Goal: Information Seeking & Learning: Learn about a topic

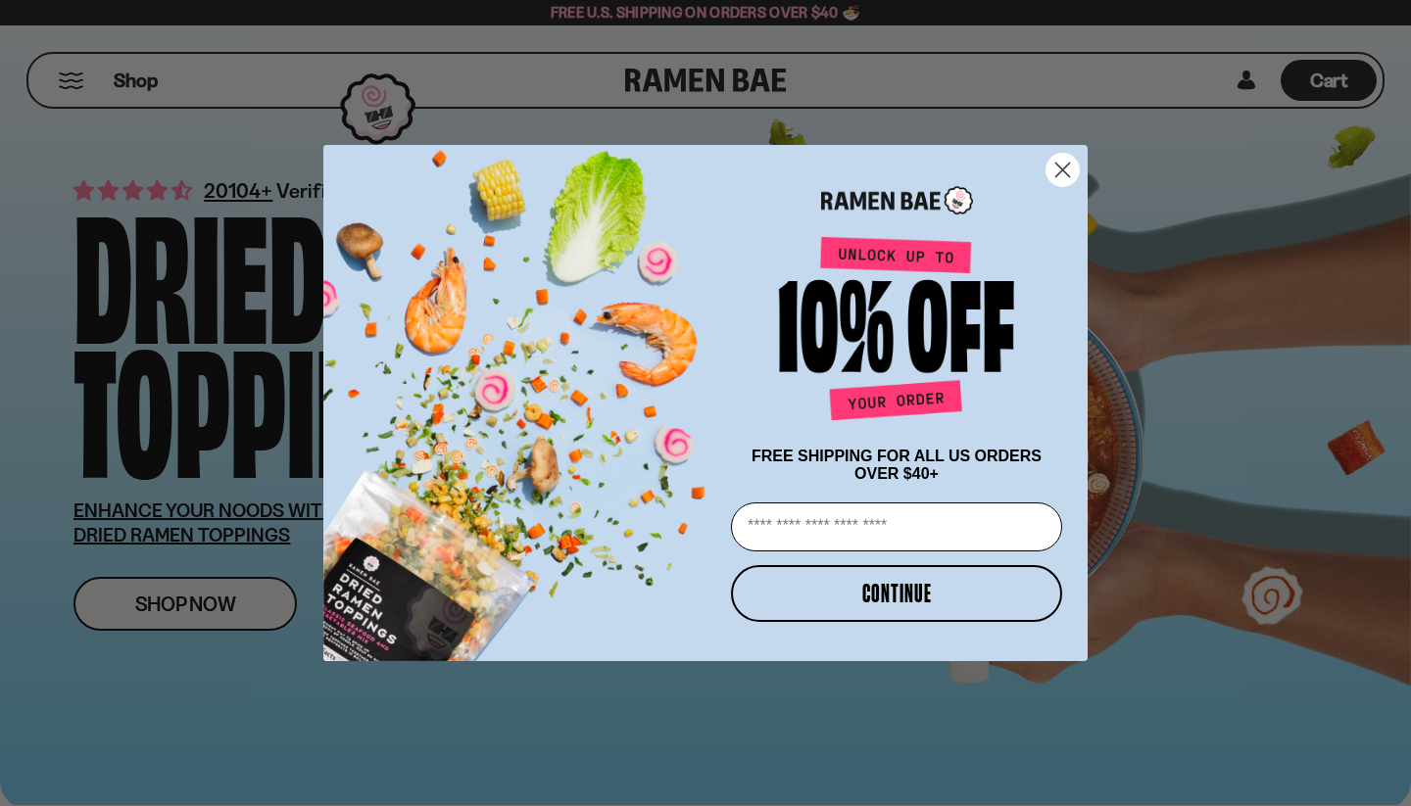
click at [1052, 166] on circle "Close dialog" at bounding box center [1062, 170] width 32 height 32
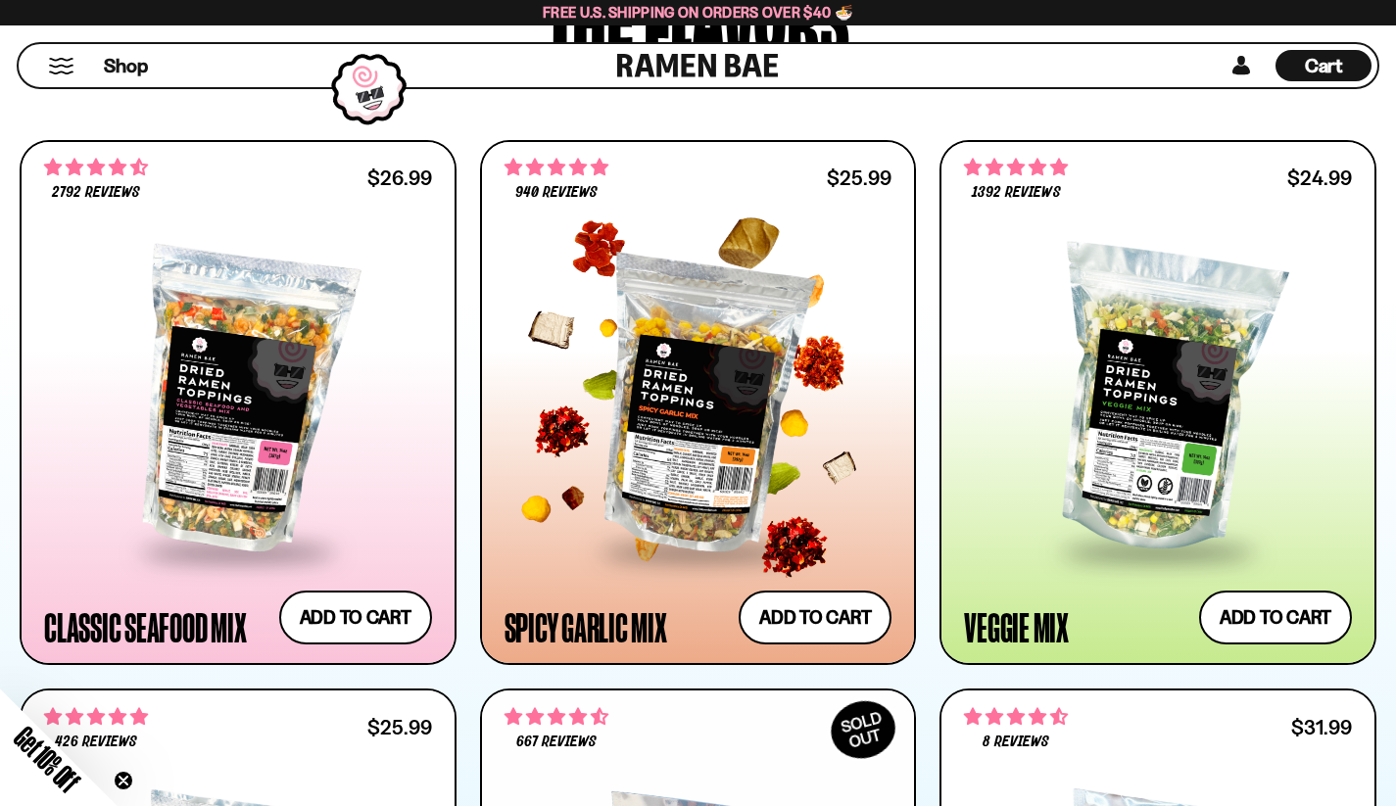
scroll to position [919, 0]
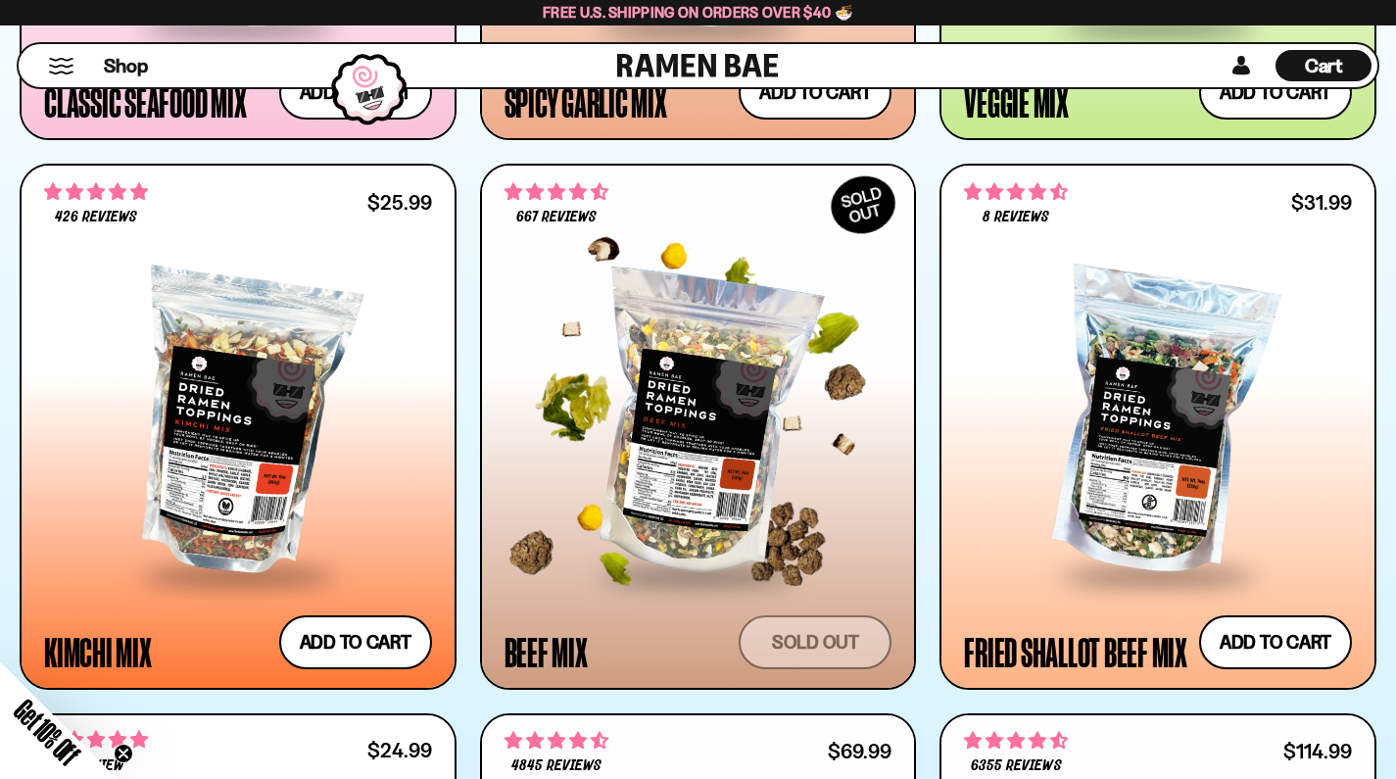
scroll to position [1448, 0]
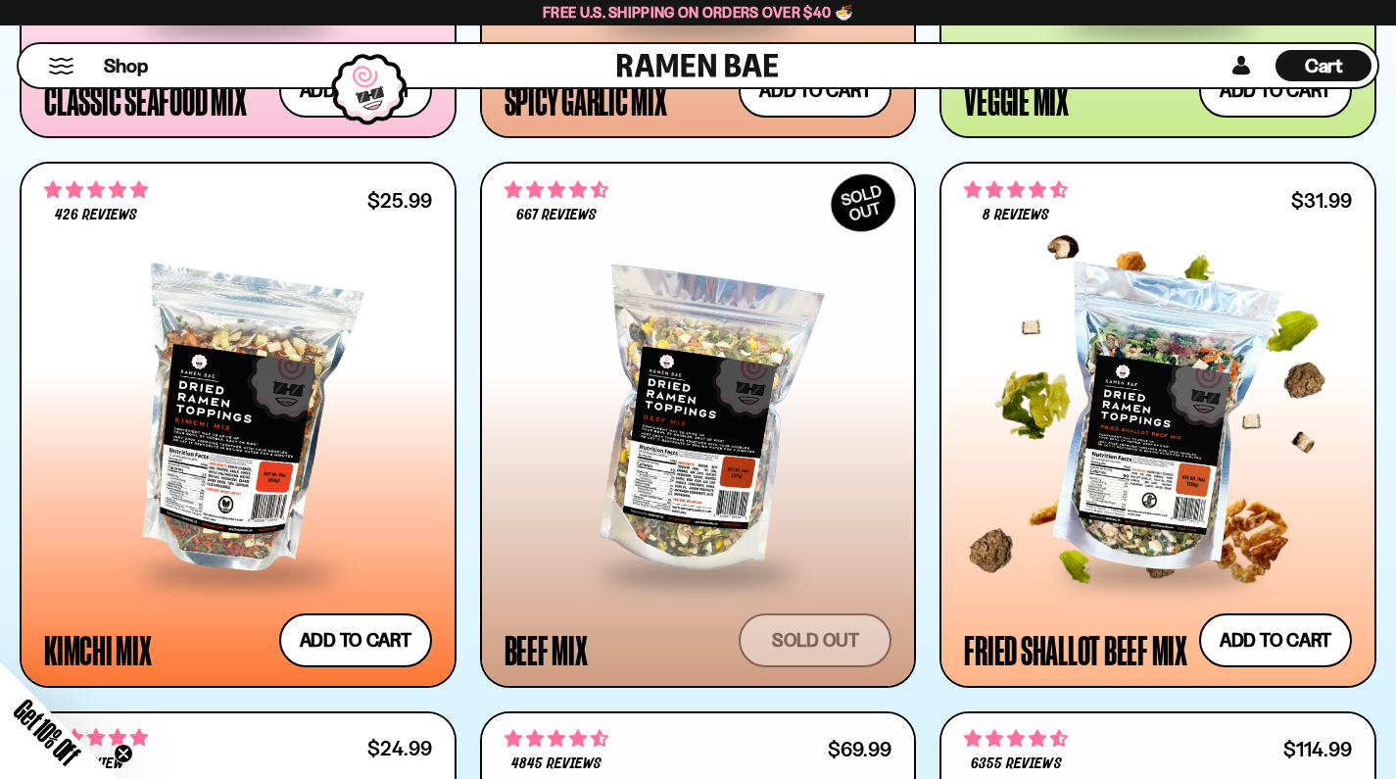
click at [1088, 364] on div at bounding box center [1158, 422] width 388 height 297
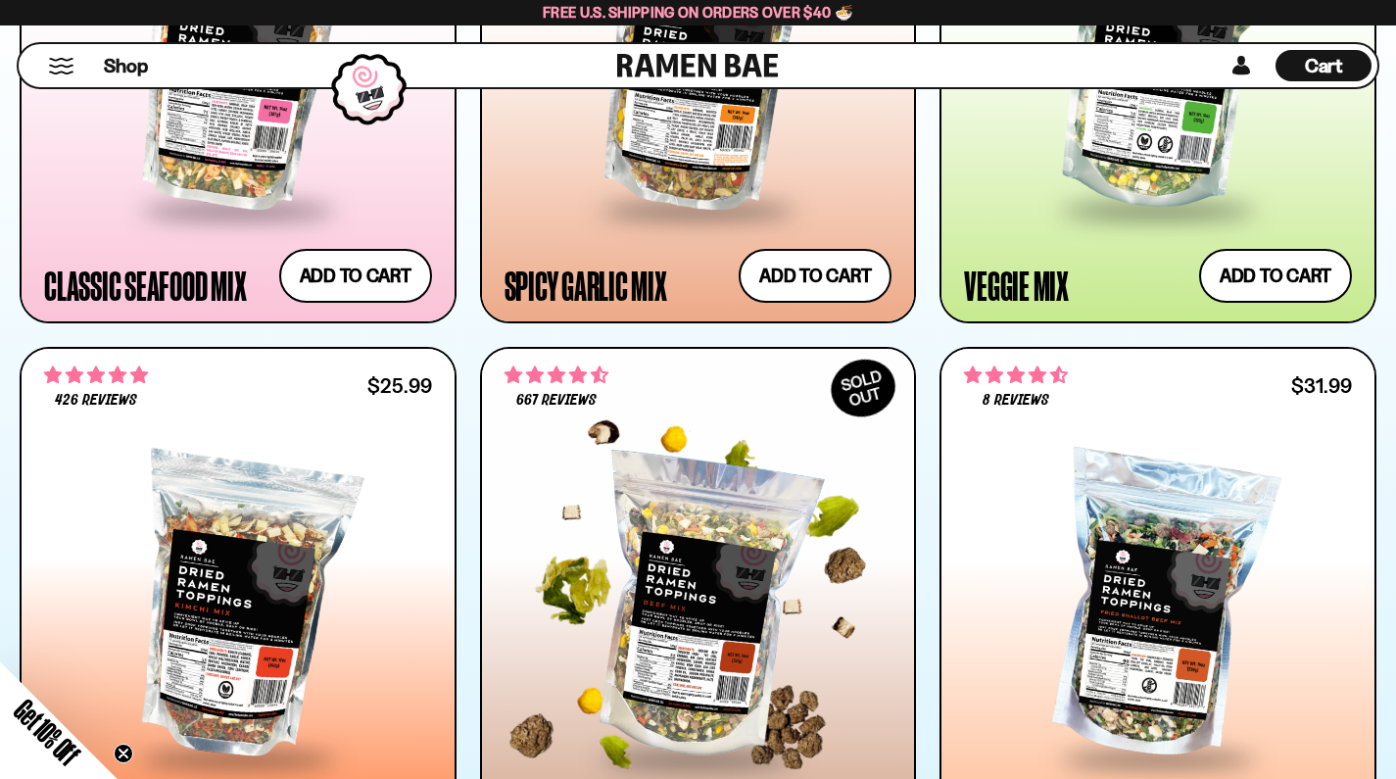
scroll to position [1144, 0]
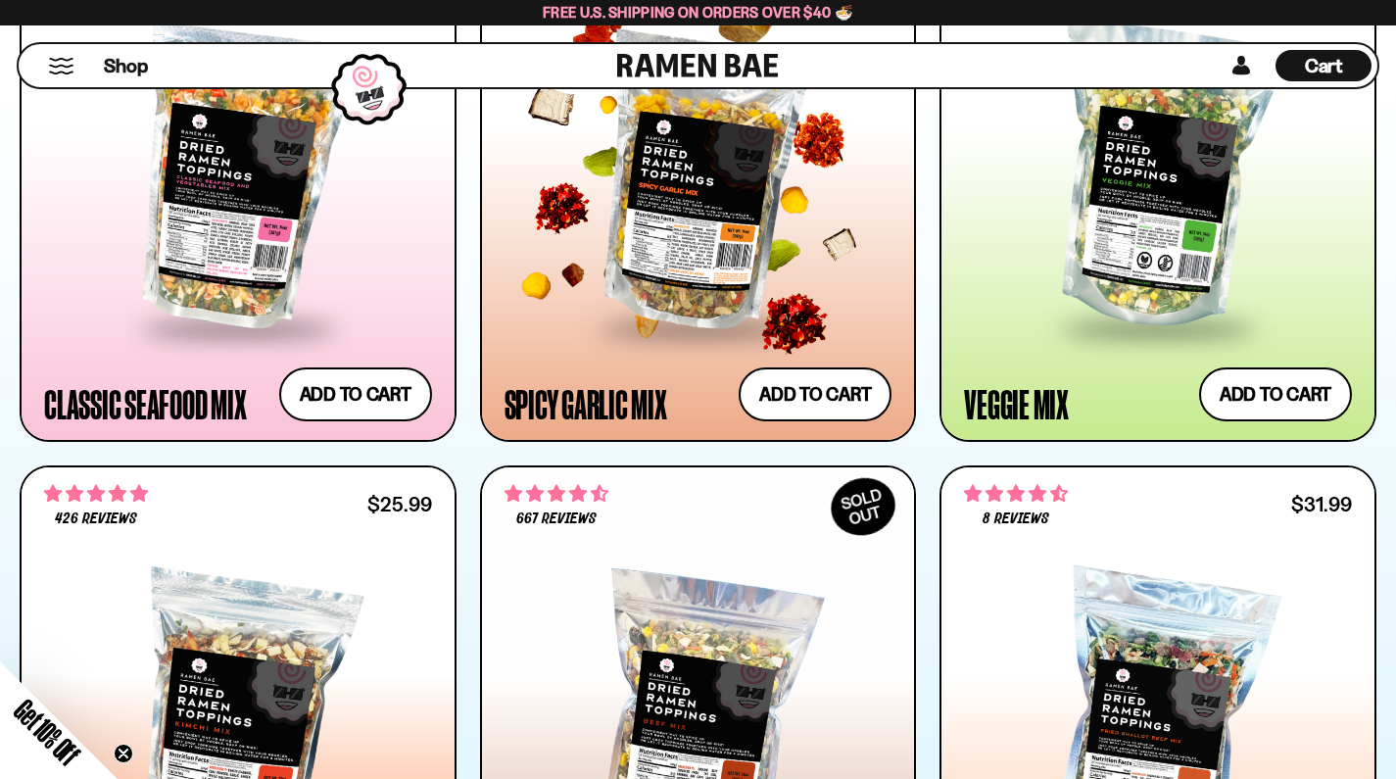
click at [718, 231] on div at bounding box center [699, 177] width 388 height 297
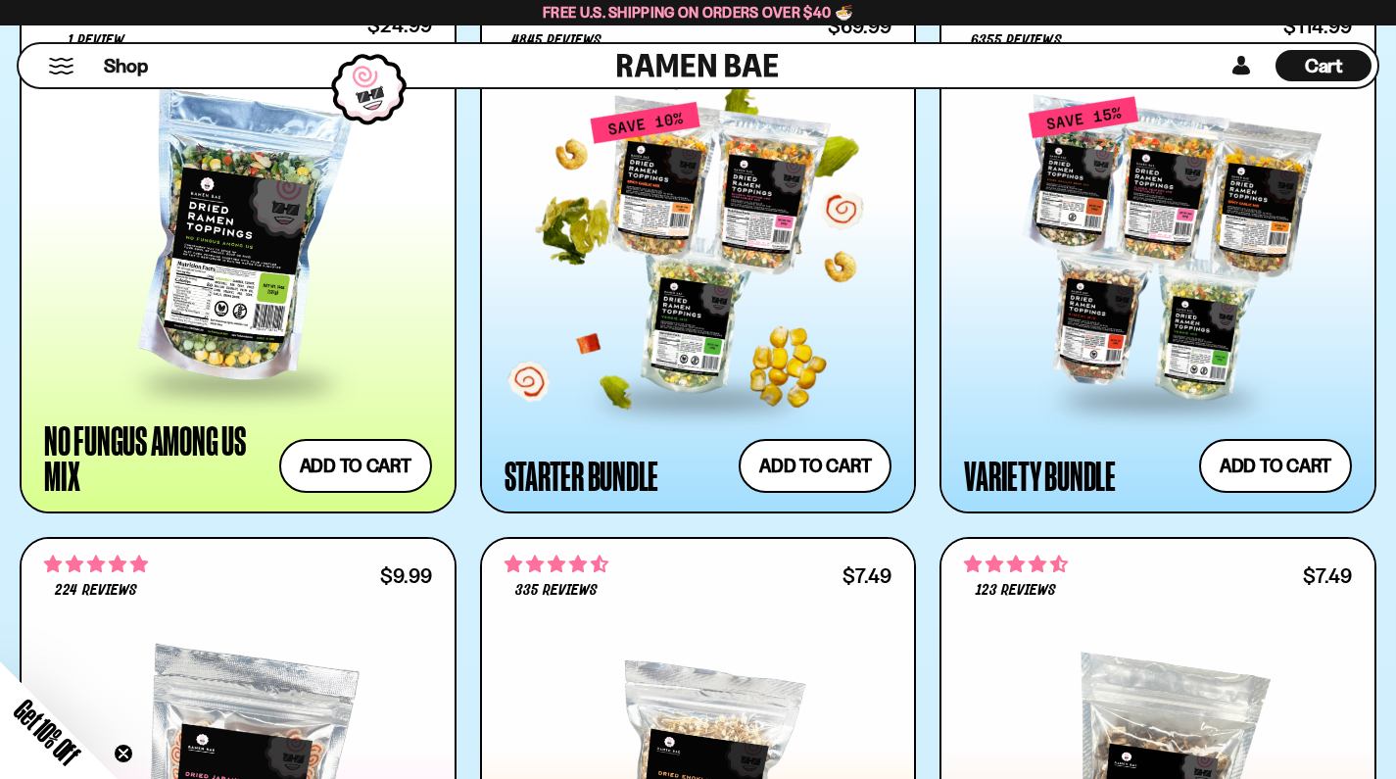
scroll to position [2173, 0]
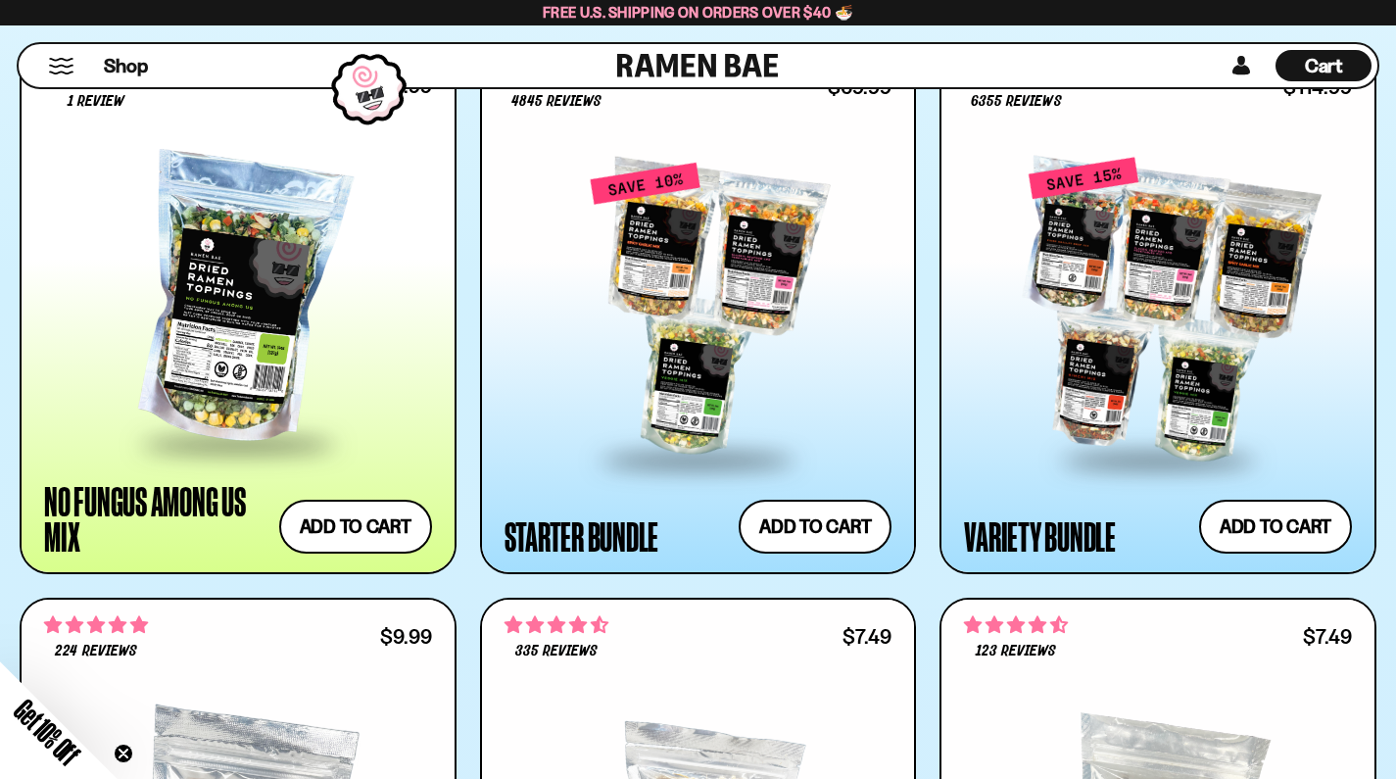
scroll to position [2089, 0]
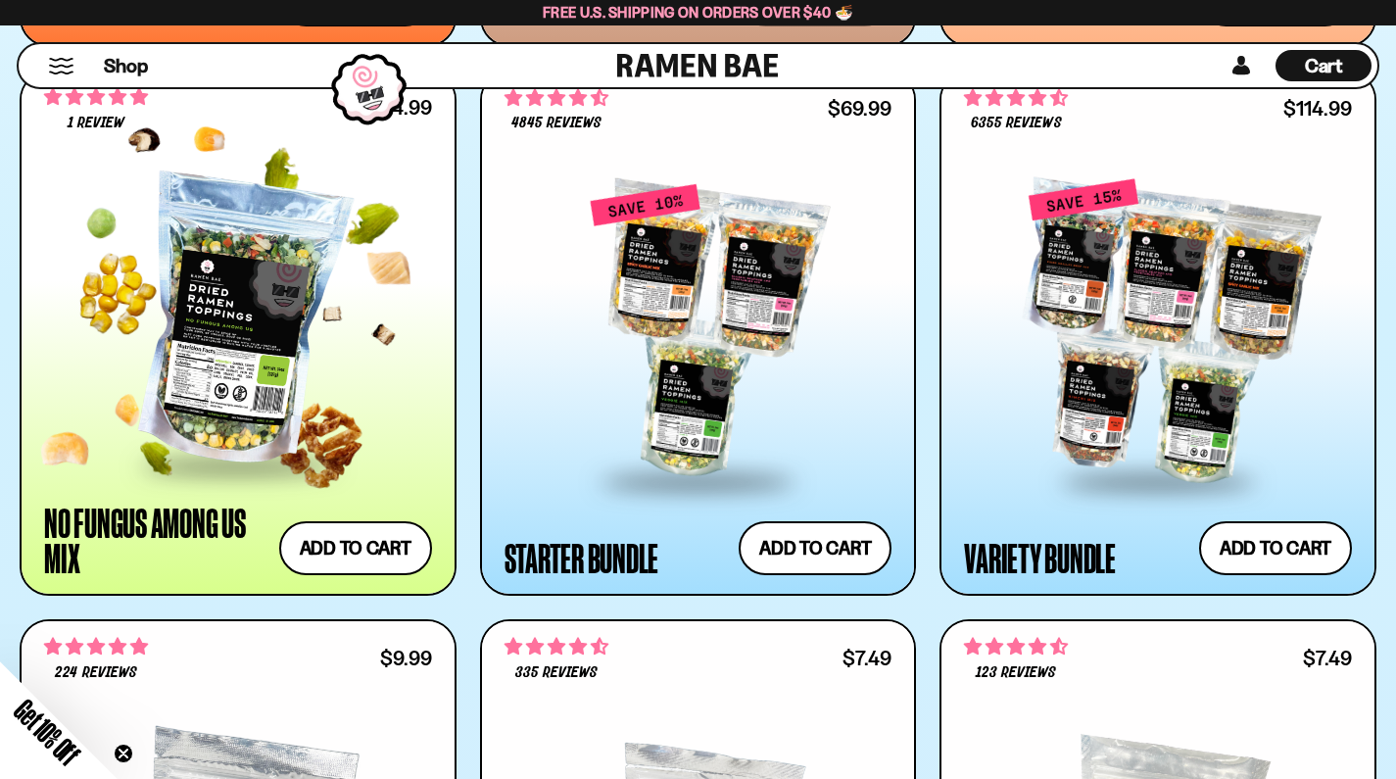
click at [257, 324] on div at bounding box center [238, 321] width 388 height 283
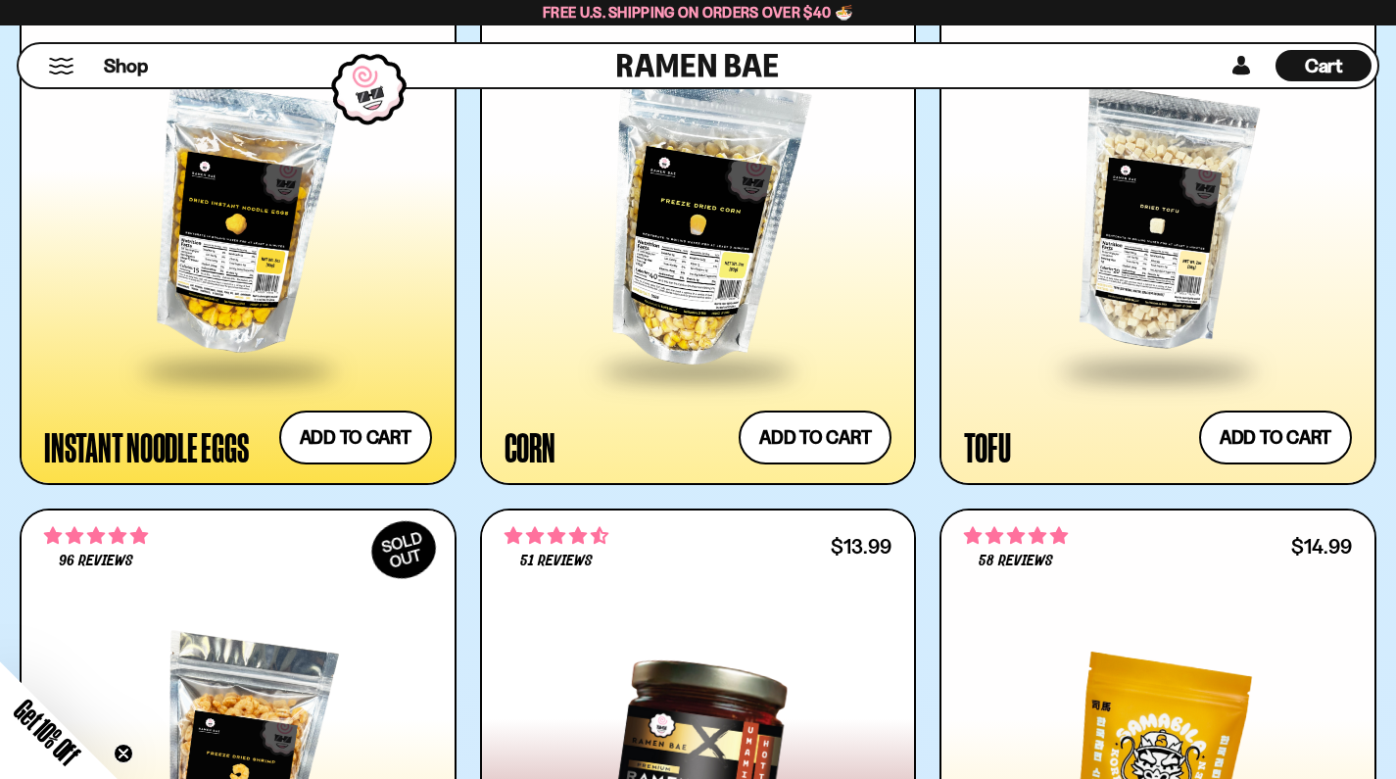
scroll to position [3296, 0]
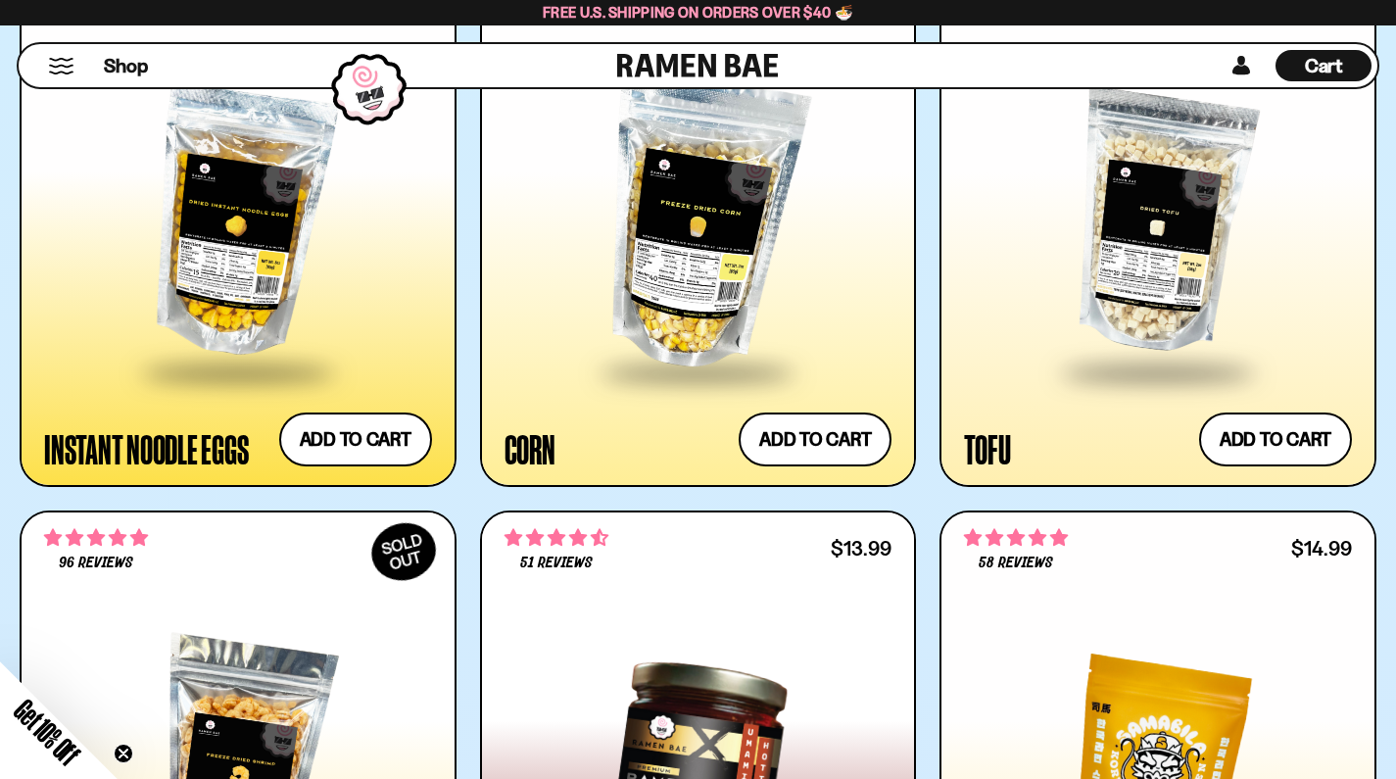
click at [341, 278] on div at bounding box center [238, 221] width 388 height 297
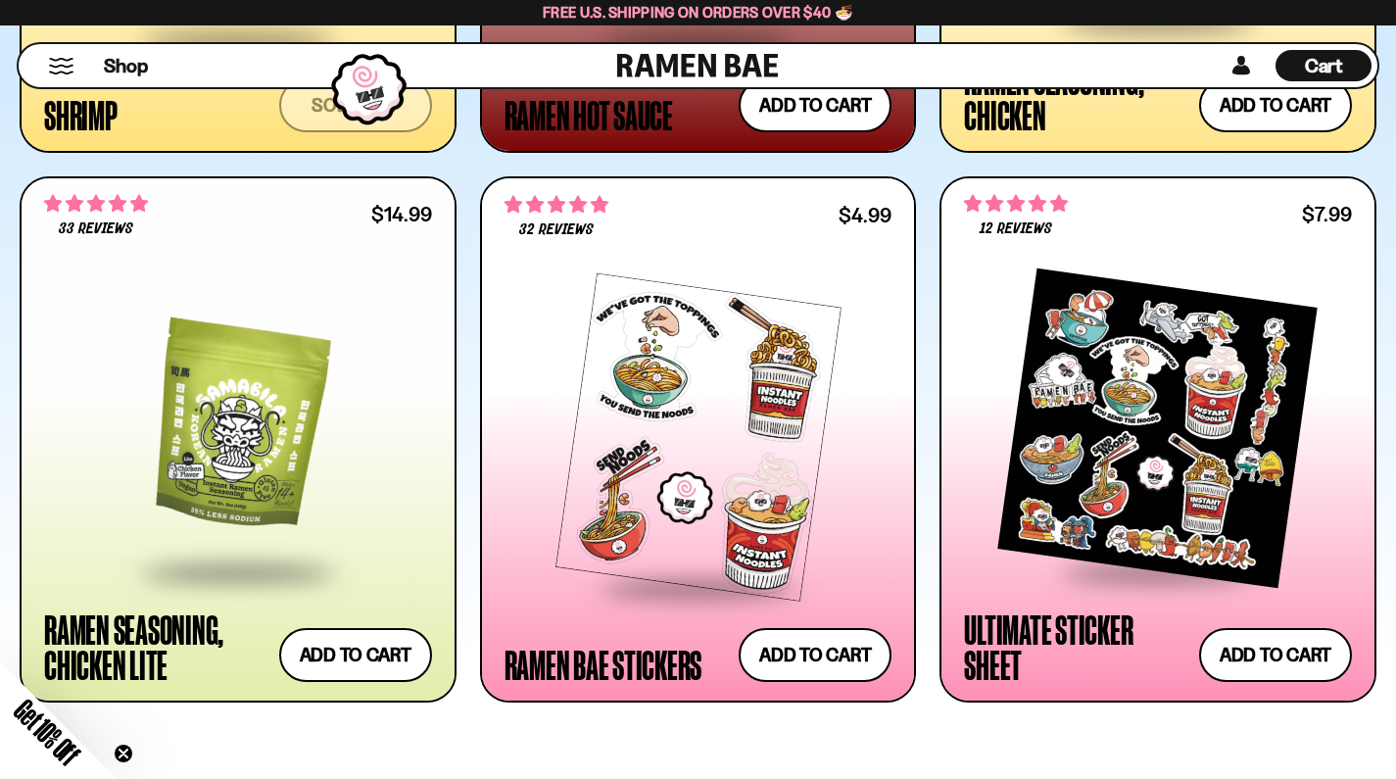
scroll to position [4186, 0]
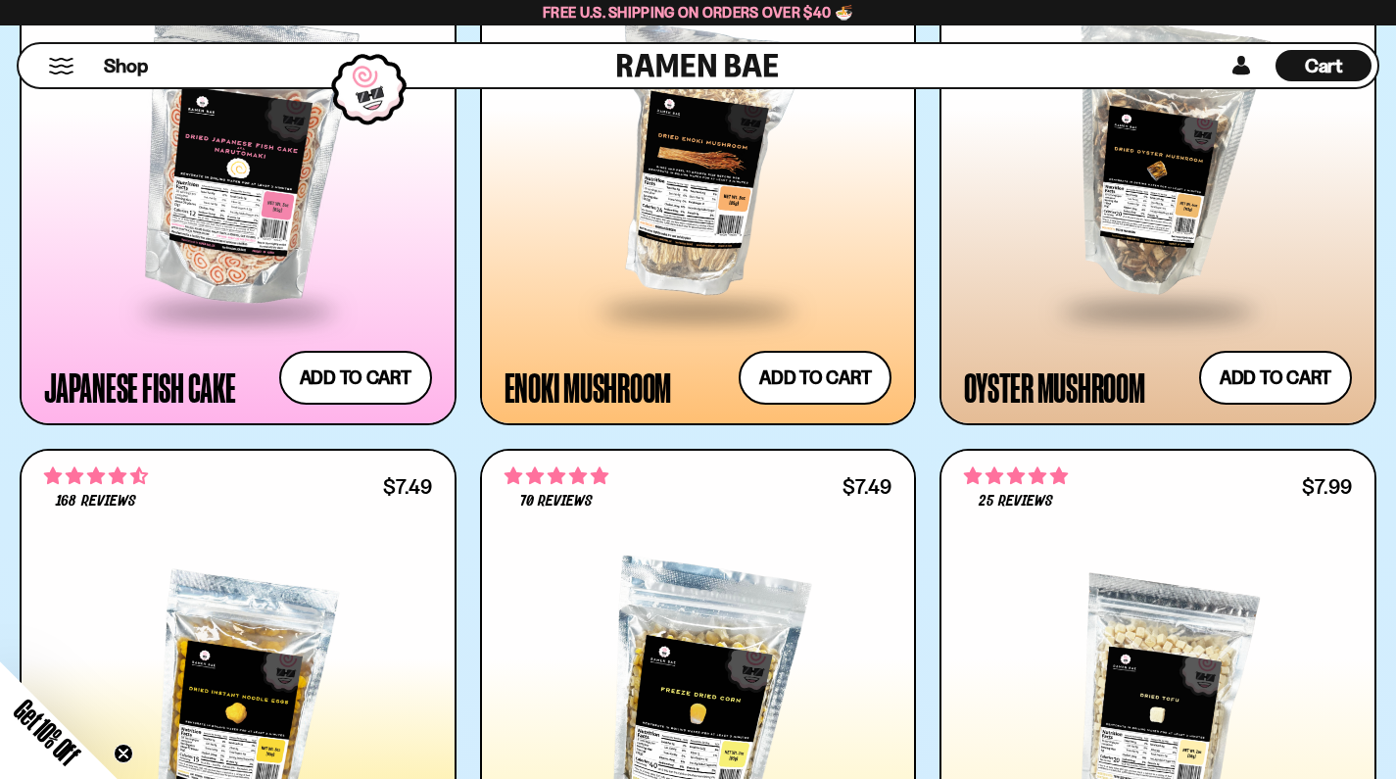
scroll to position [2804, 0]
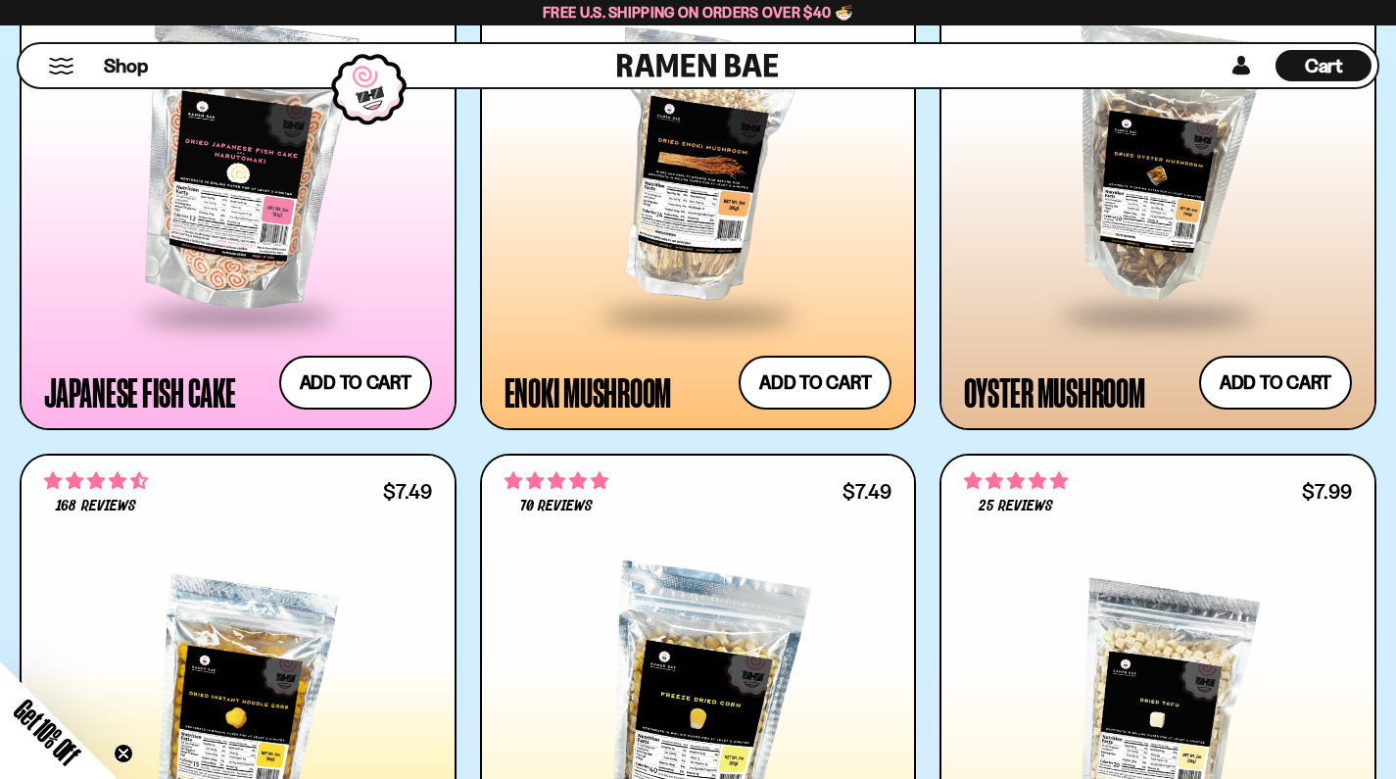
click at [928, 458] on div "2792 reviews $26.99 Classic Seafood Mix Add to cart Add — Regular price $26.99 …" at bounding box center [698, 167] width 1357 height 3820
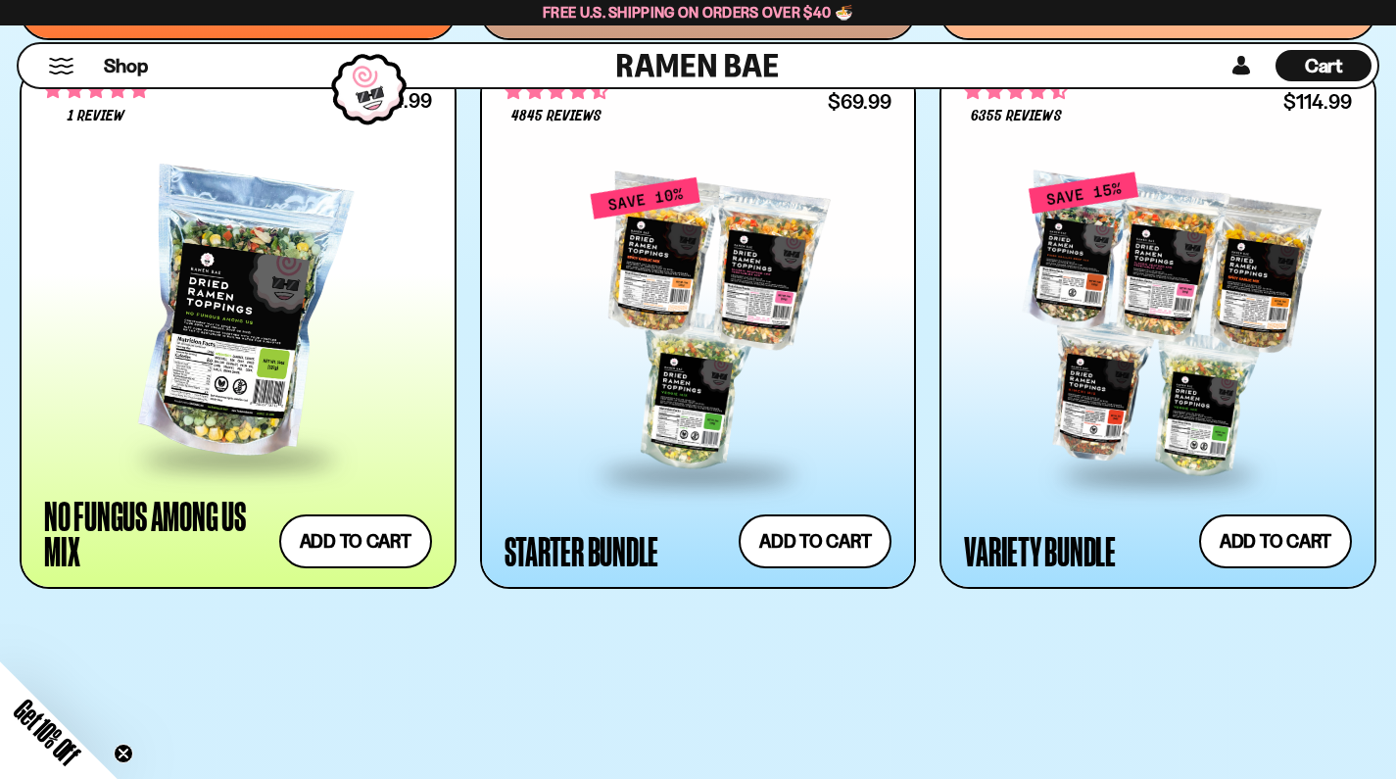
scroll to position [2098, 0]
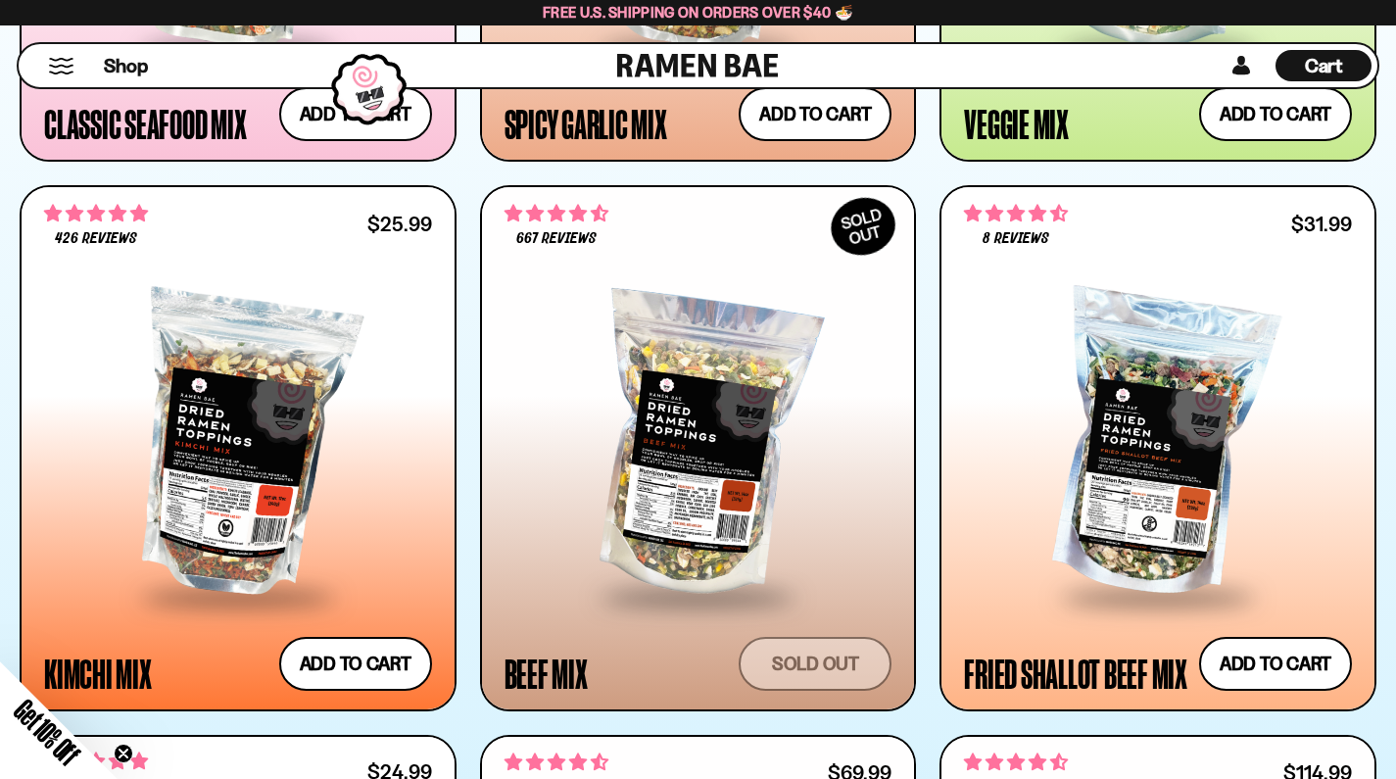
scroll to position [1426, 0]
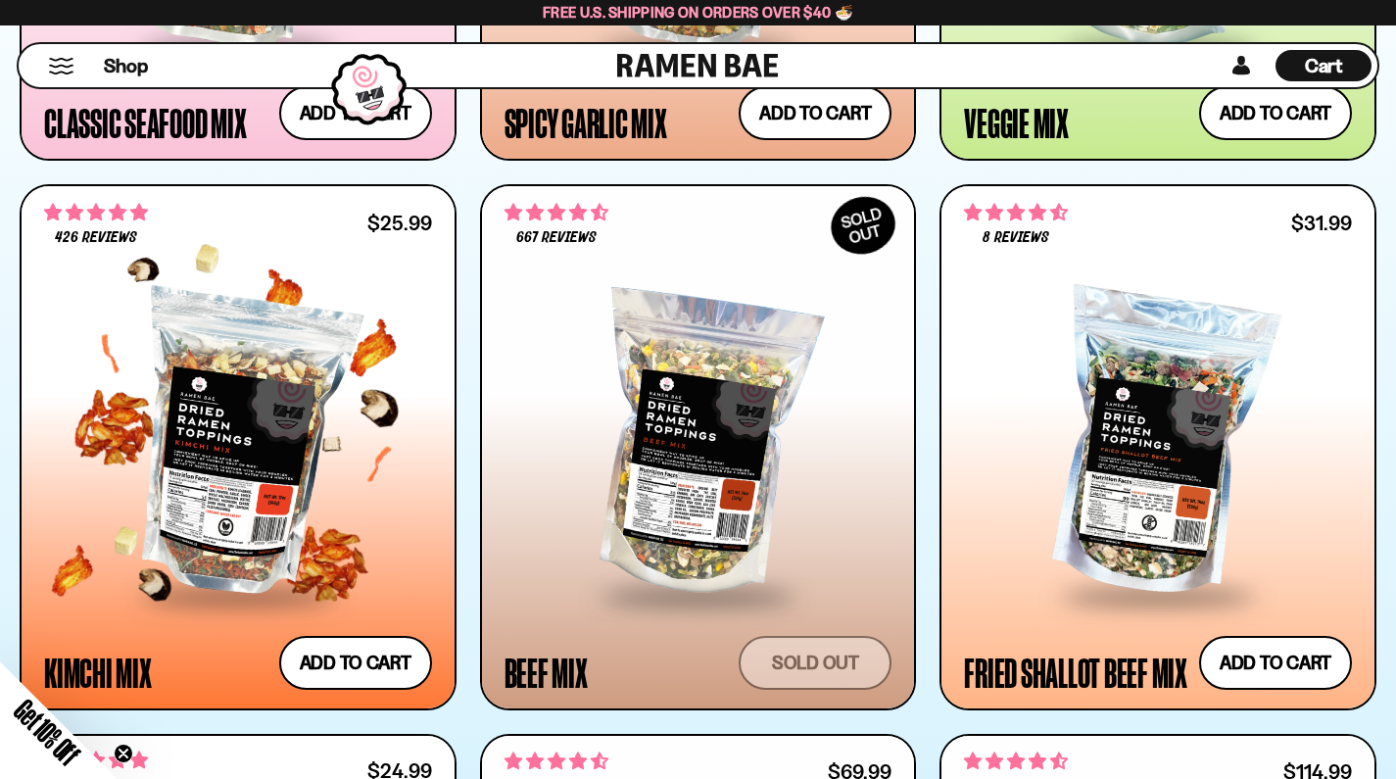
click at [285, 474] on div at bounding box center [238, 445] width 388 height 297
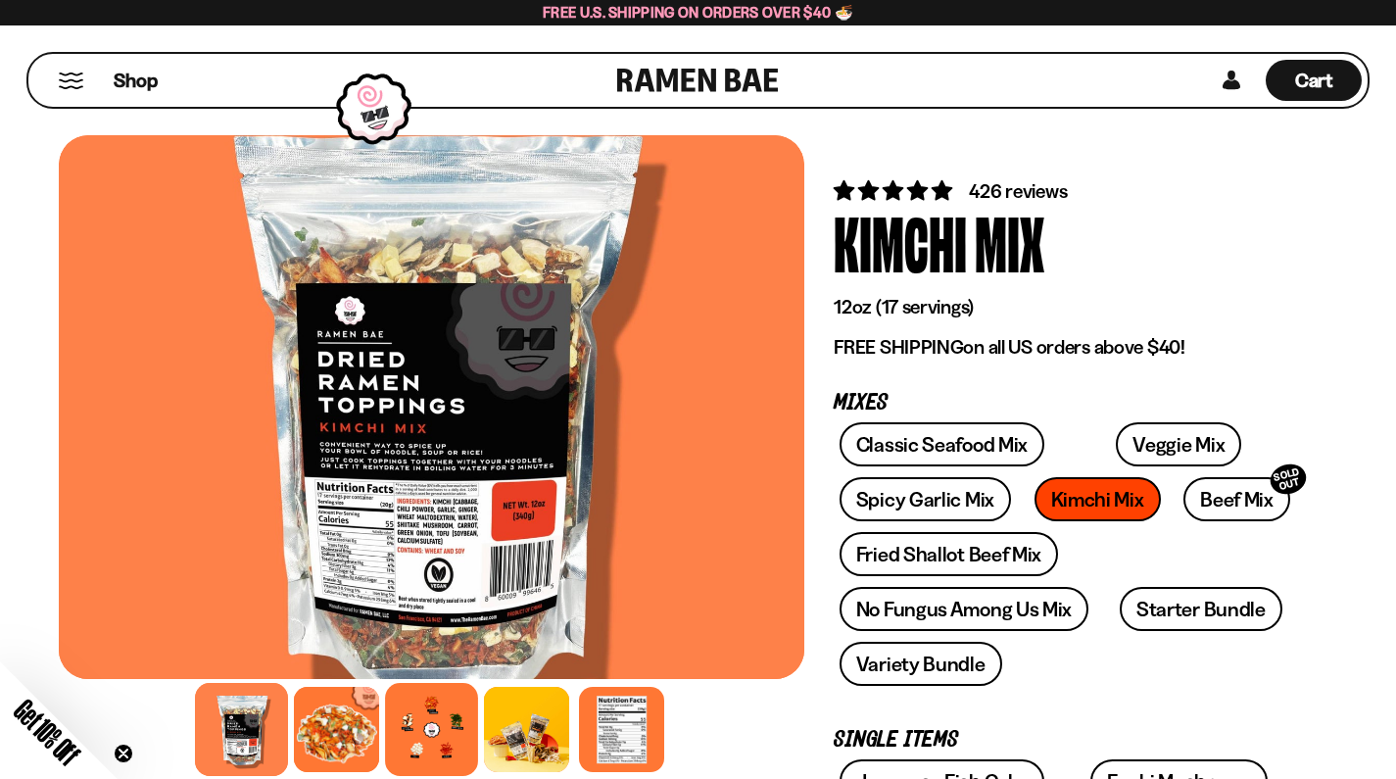
click at [448, 714] on div at bounding box center [431, 729] width 93 height 93
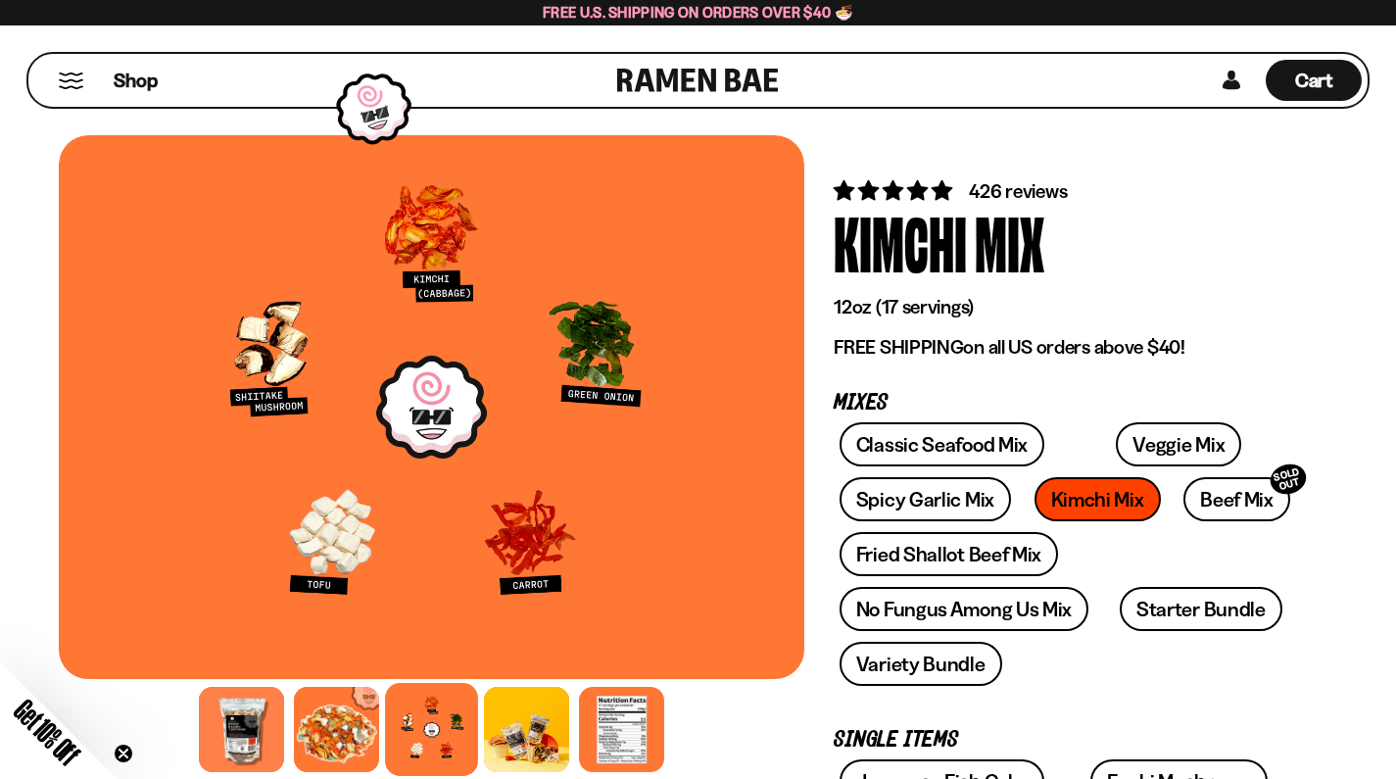
click at [980, 229] on div "Mix" at bounding box center [1010, 241] width 70 height 73
click at [976, 229] on div "Mix" at bounding box center [1010, 241] width 70 height 73
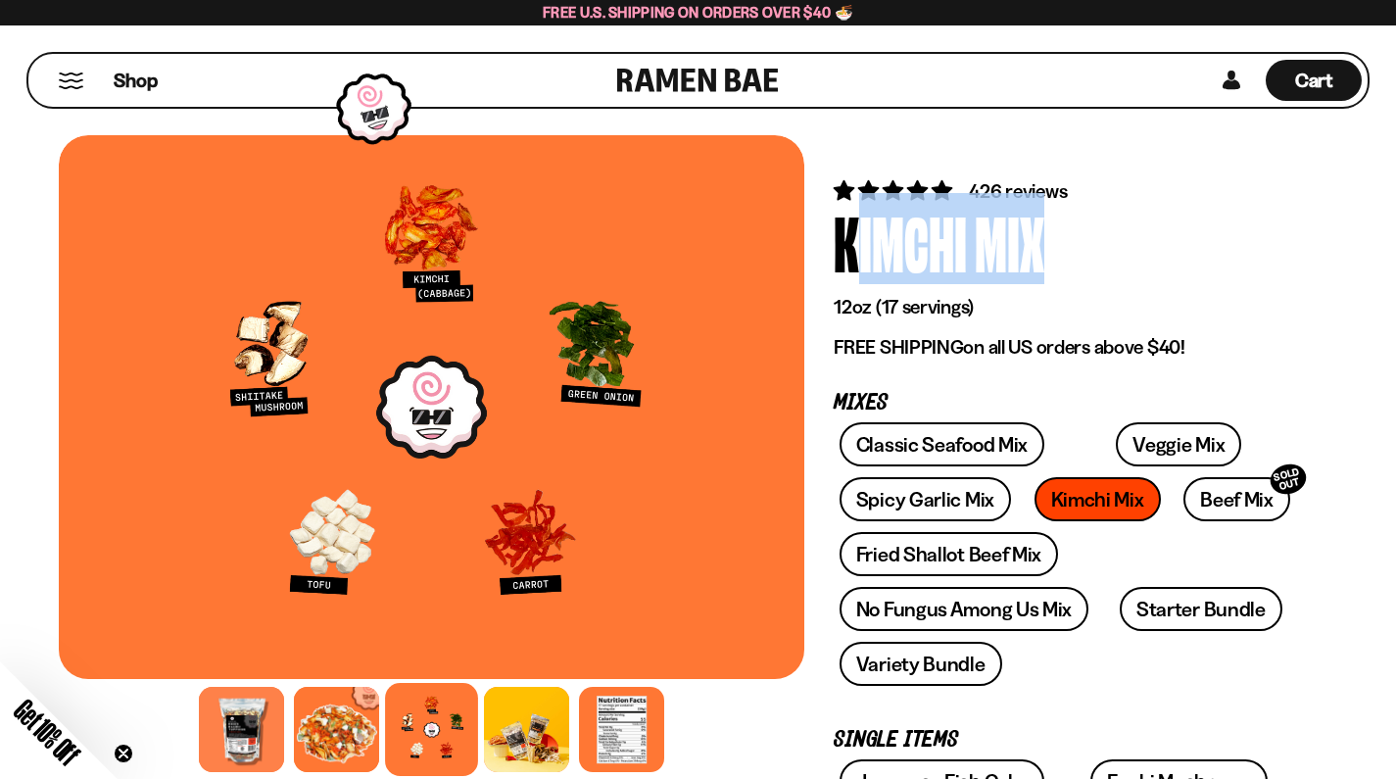
click at [976, 229] on div "Mix" at bounding box center [1010, 241] width 70 height 73
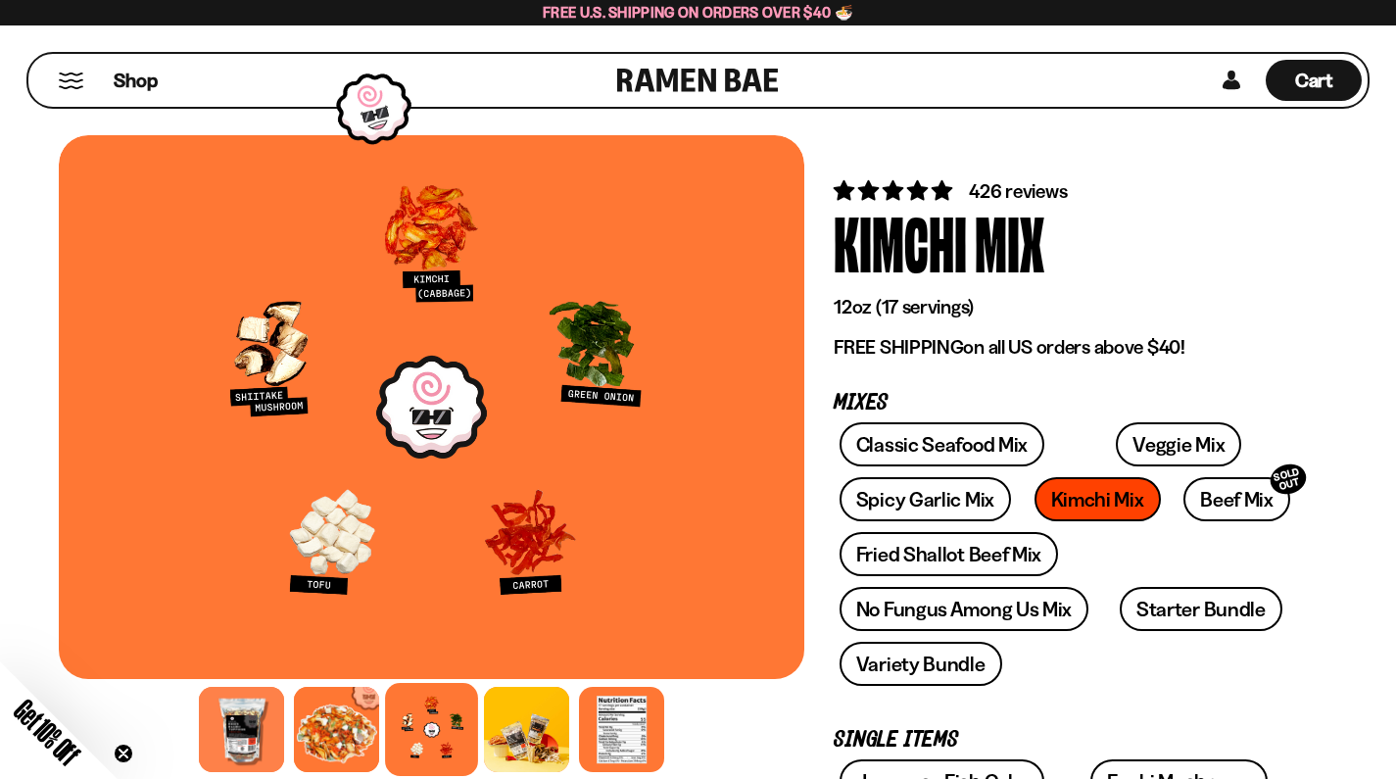
click at [1036, 228] on div "Mix" at bounding box center [1010, 241] width 70 height 73
click at [1037, 228] on div "Mix" at bounding box center [1010, 241] width 70 height 73
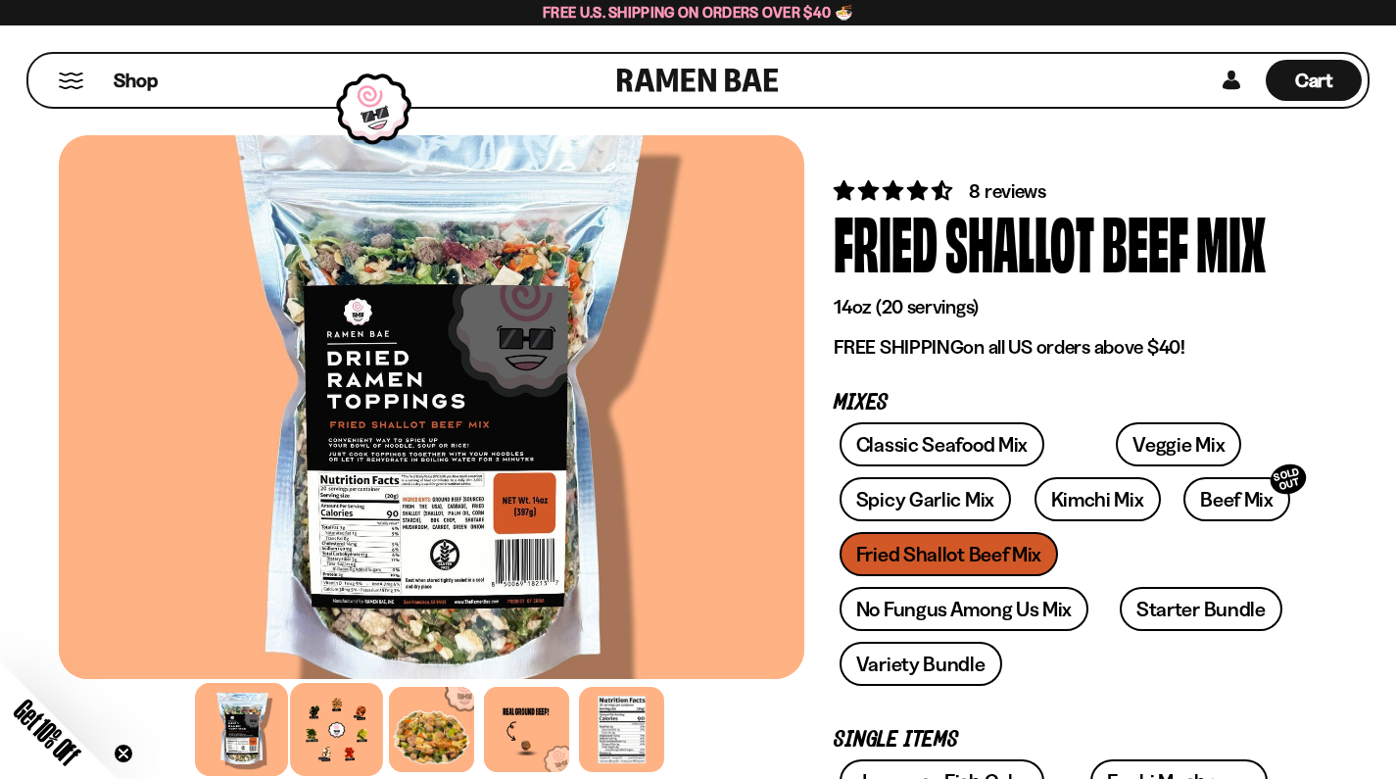
click at [350, 721] on div at bounding box center [336, 729] width 93 height 93
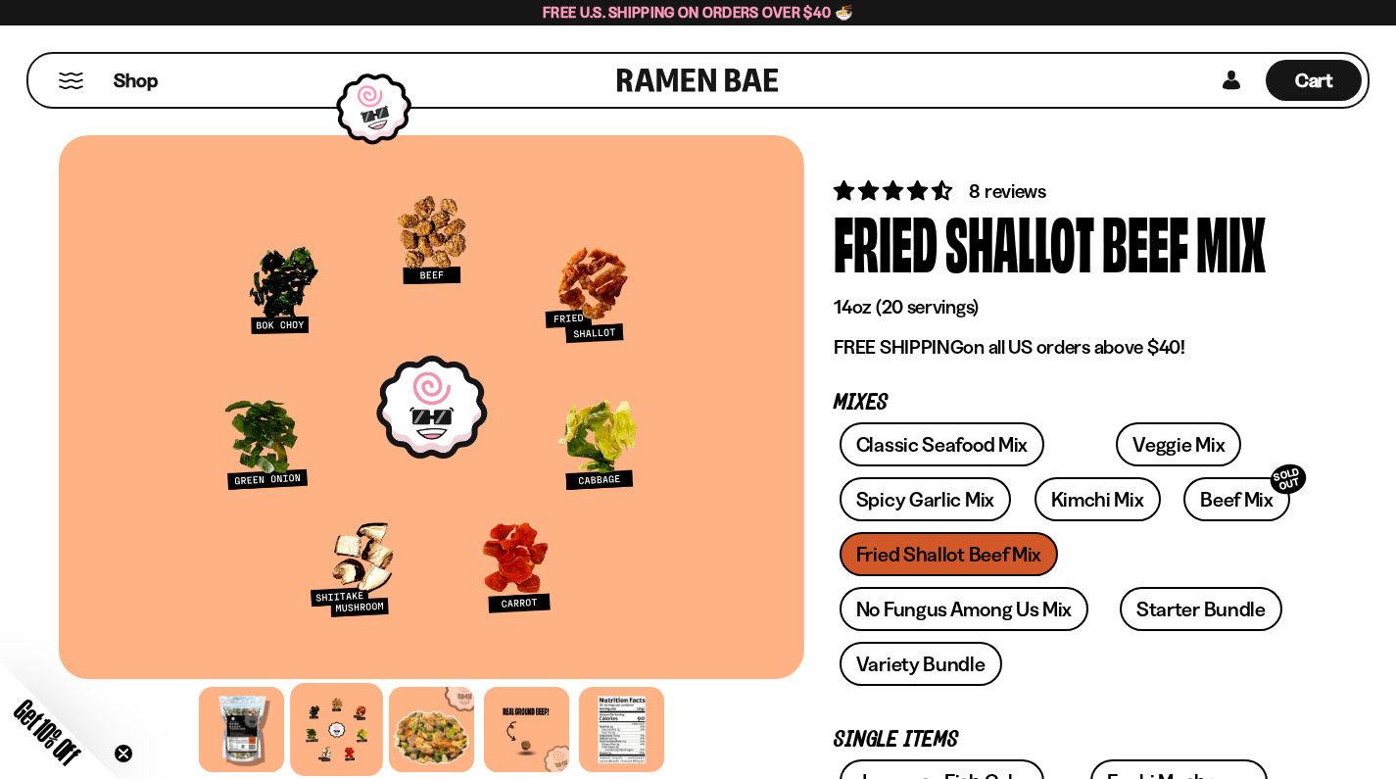
click at [949, 231] on div "Shallot" at bounding box center [1020, 241] width 149 height 73
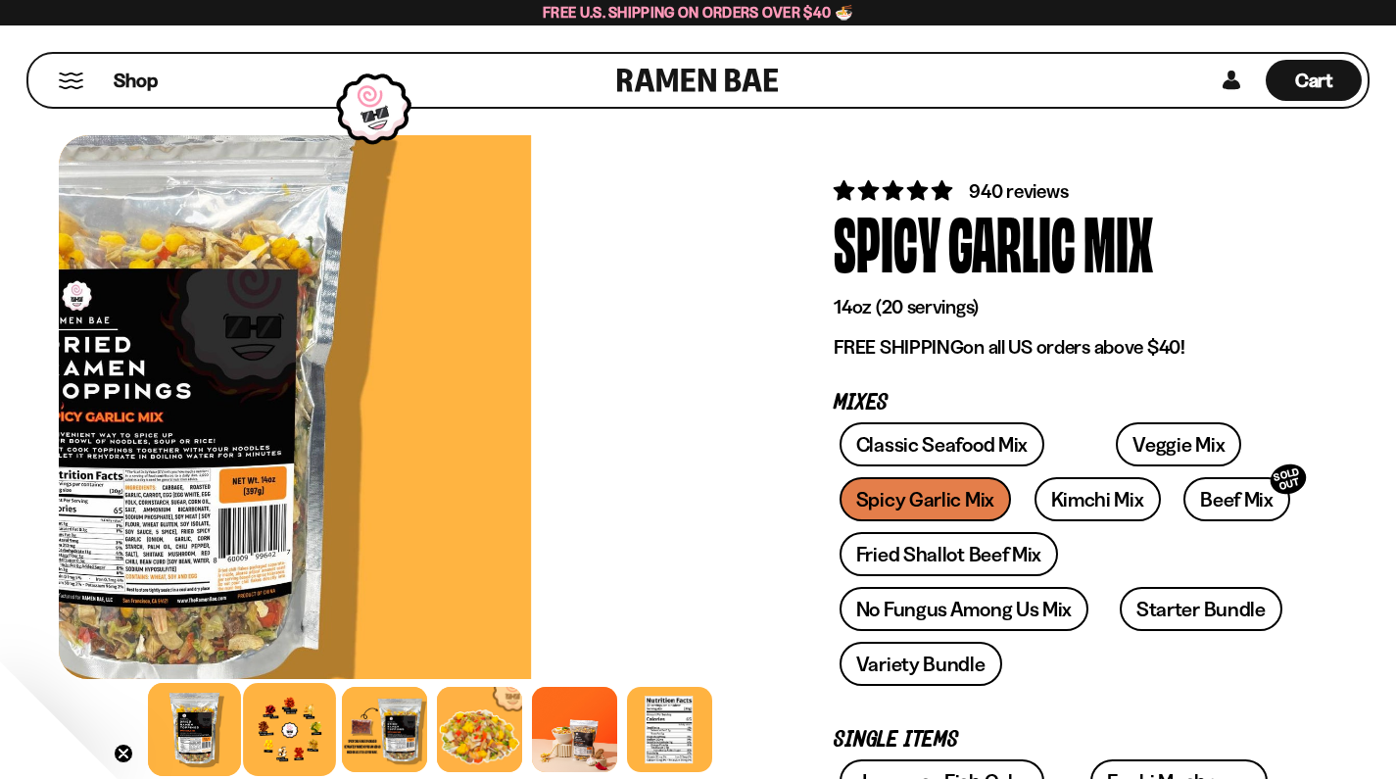
click at [280, 718] on div at bounding box center [289, 729] width 93 height 93
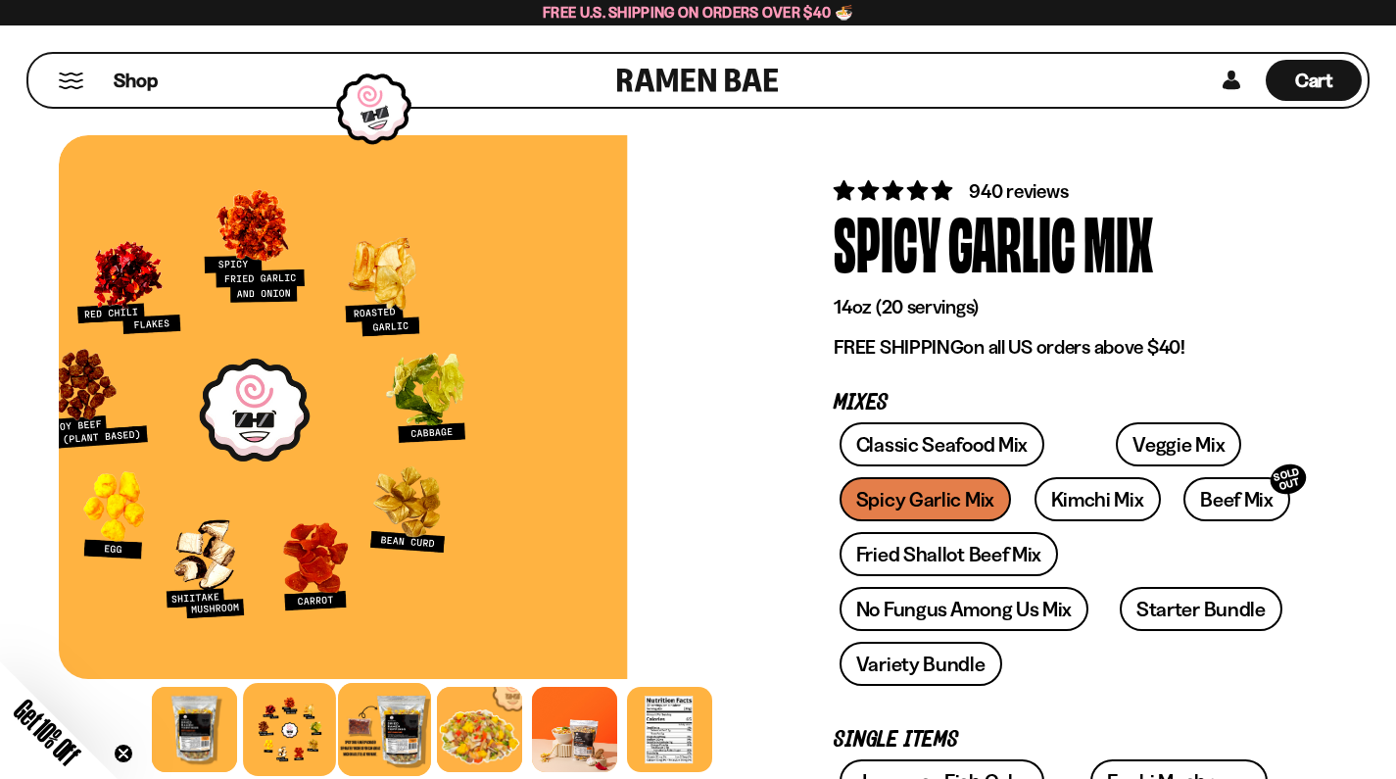
click at [388, 719] on div at bounding box center [384, 729] width 93 height 93
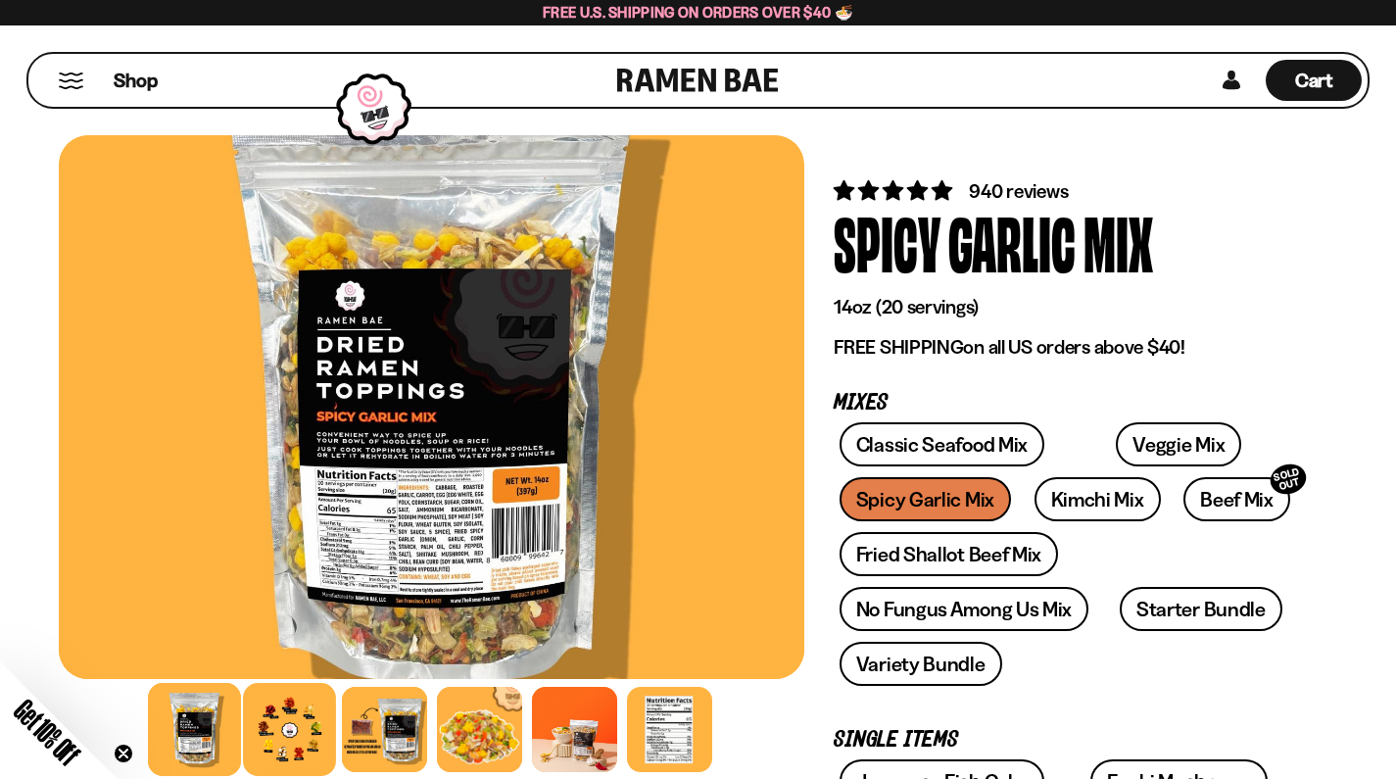
click at [317, 712] on div at bounding box center [289, 729] width 93 height 93
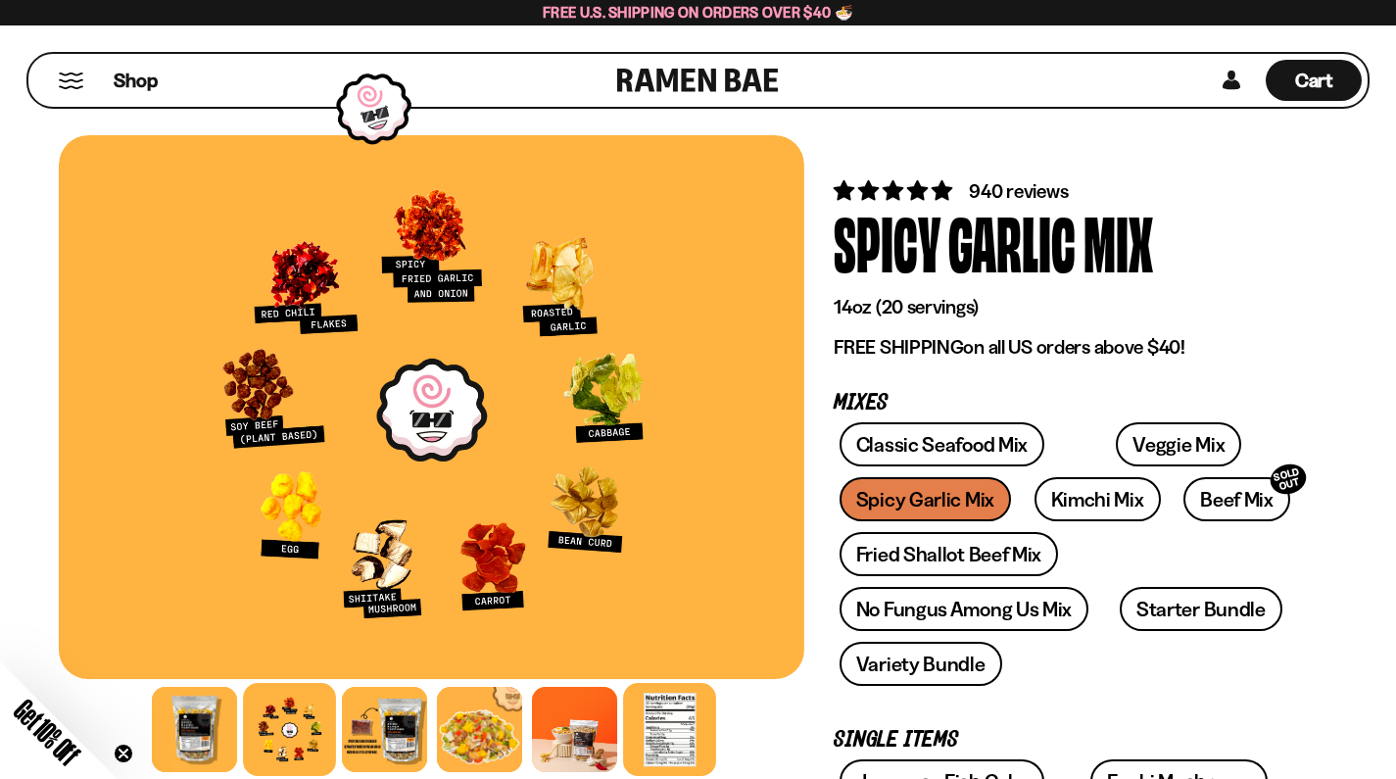
click at [670, 719] on div at bounding box center [669, 729] width 93 height 93
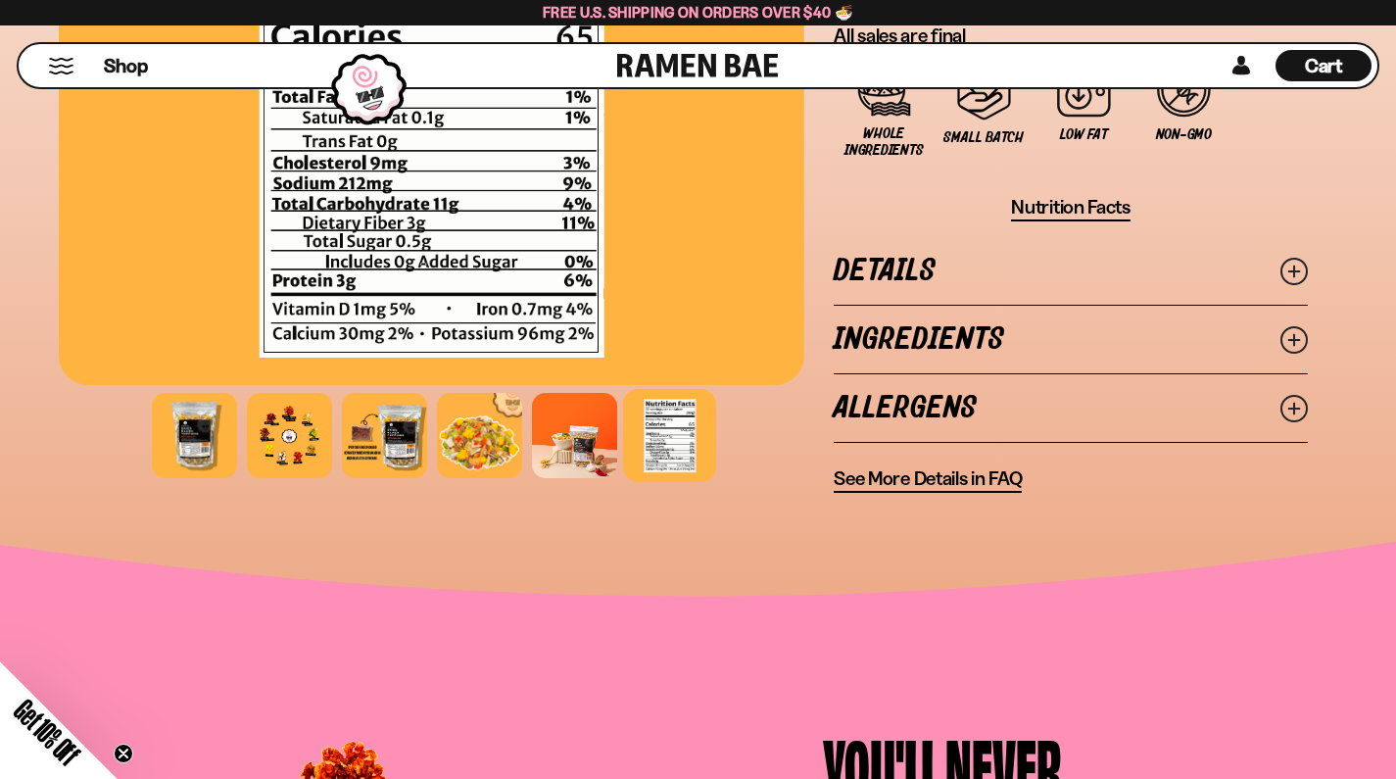
scroll to position [1742, 0]
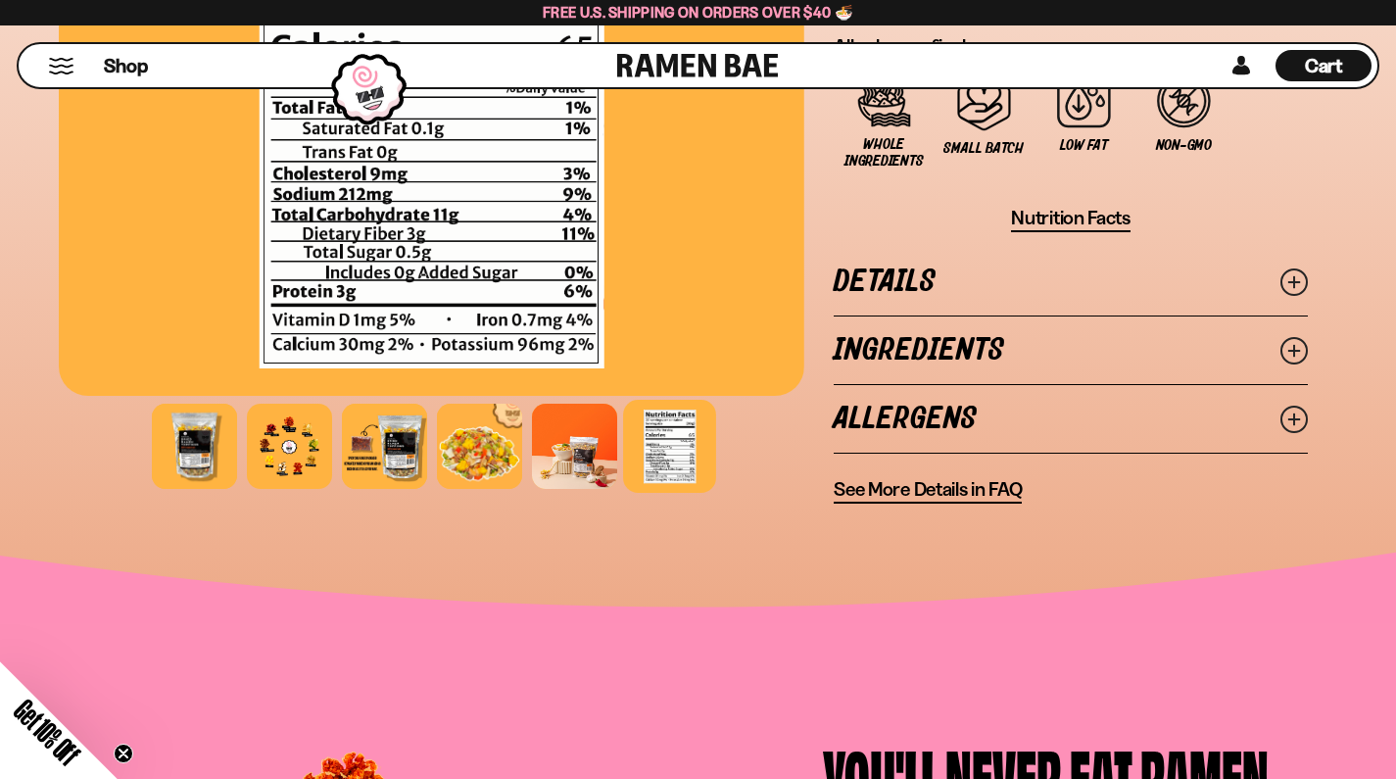
click at [984, 437] on link "Allergens" at bounding box center [1071, 419] width 474 height 68
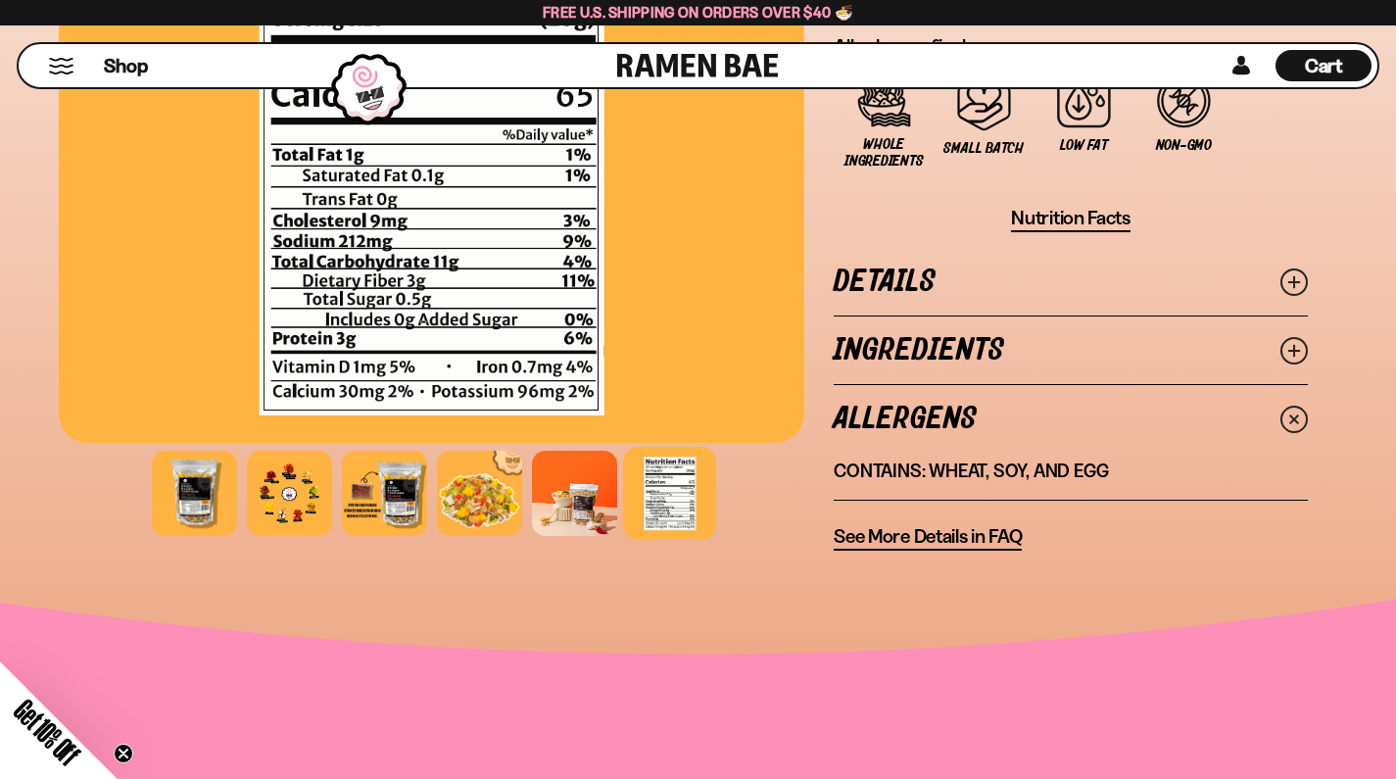
click at [1008, 332] on link "Ingredients" at bounding box center [1071, 350] width 474 height 68
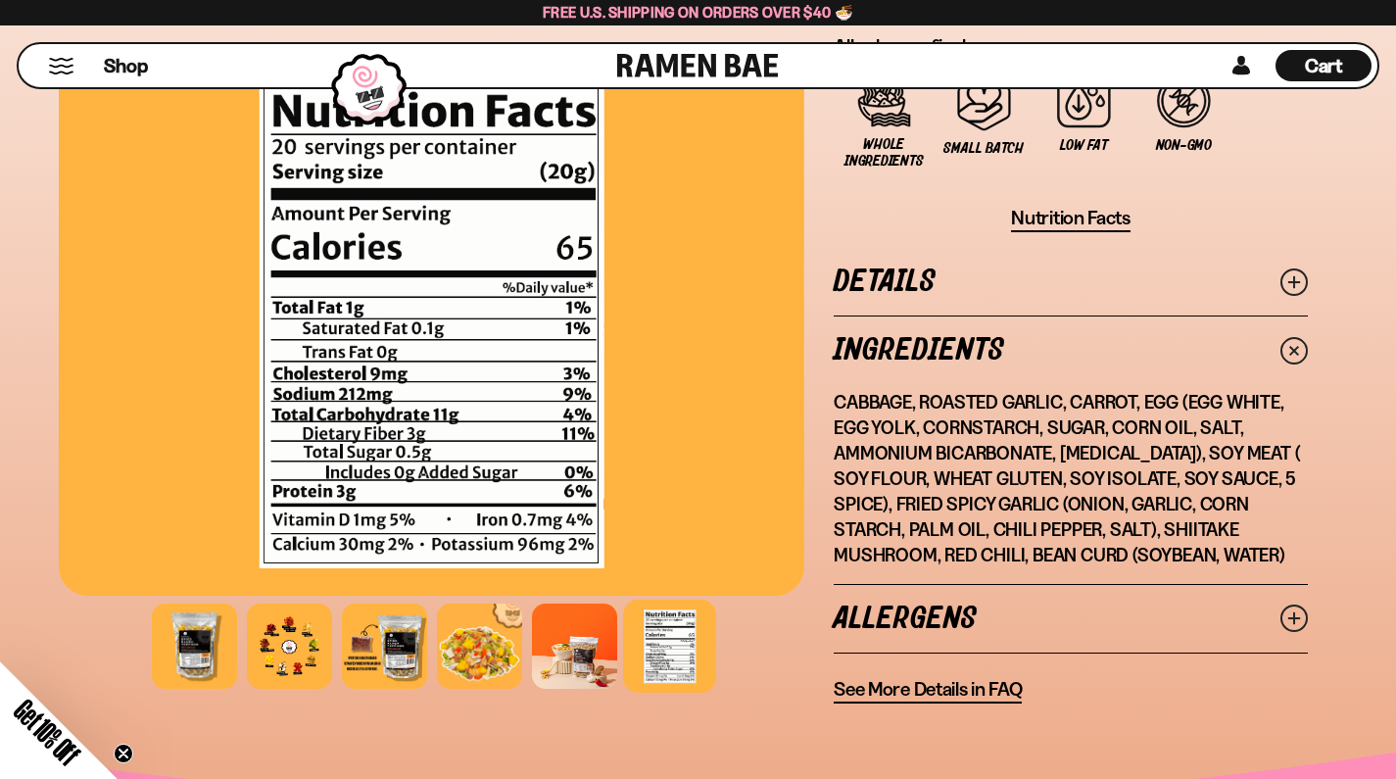
click at [988, 401] on p "Cabbage, Roasted Garlic, Carrot, Egg (Egg White, Egg Yolk, Cornstarch, Sugar, C…" at bounding box center [1071, 478] width 474 height 177
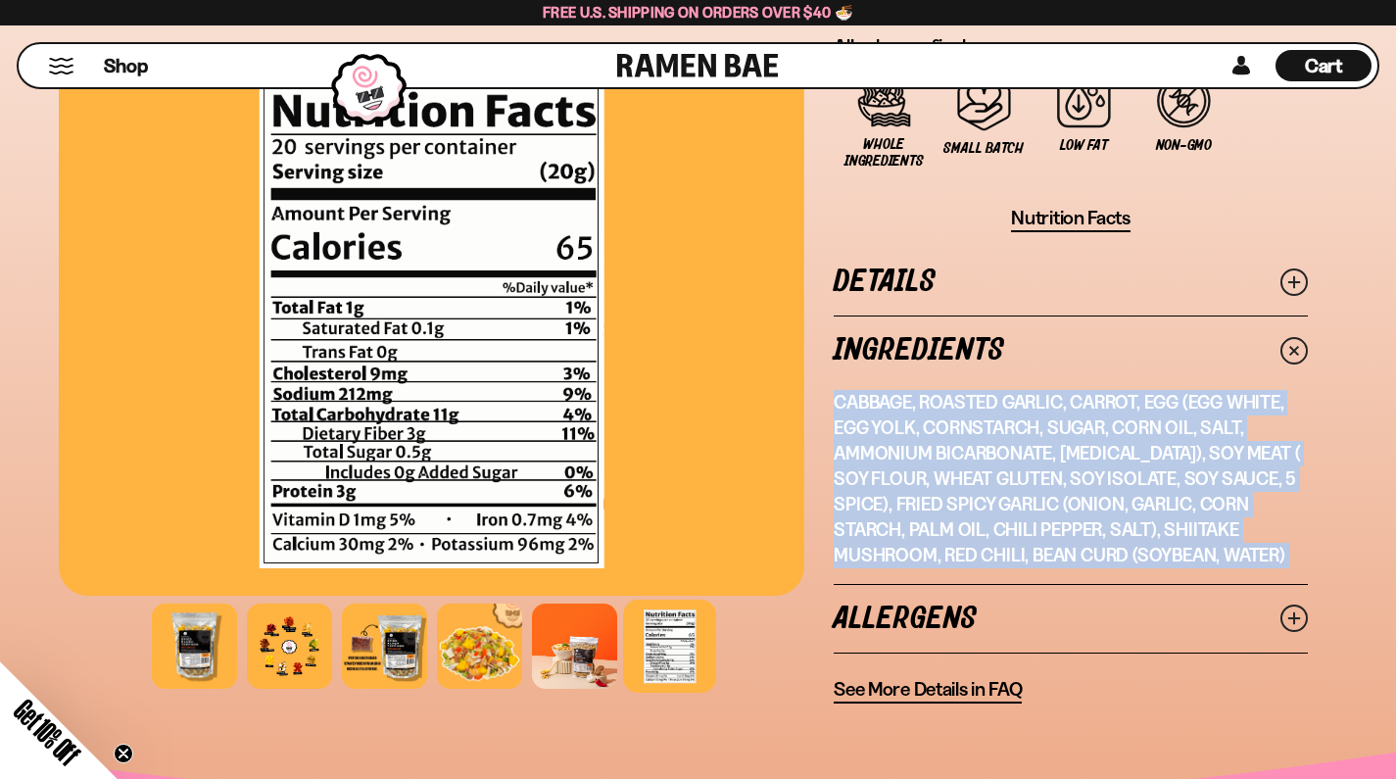
click at [988, 401] on p "Cabbage, Roasted Garlic, Carrot, Egg (Egg White, Egg Yolk, Cornstarch, Sugar, C…" at bounding box center [1071, 478] width 474 height 177
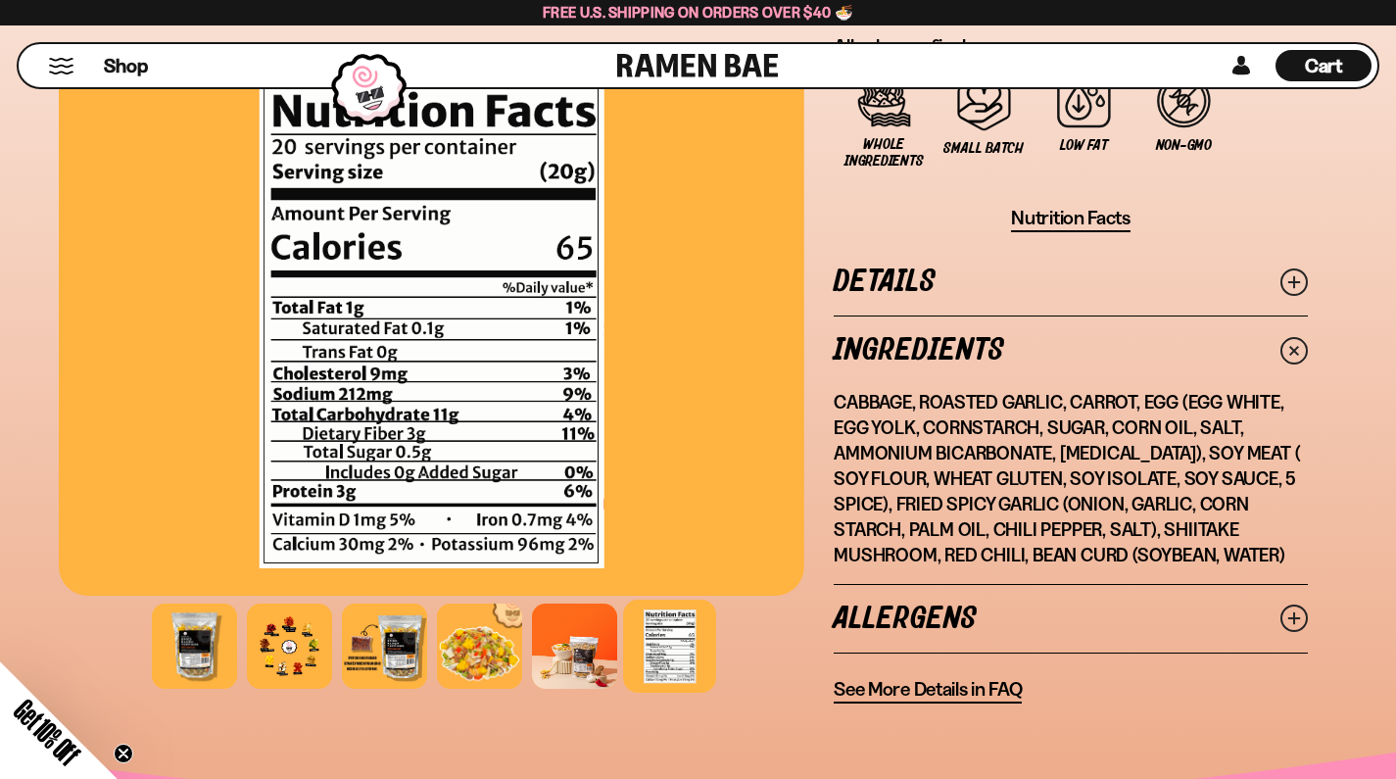
click at [989, 429] on p "Cabbage, Roasted Garlic, Carrot, Egg (Egg White, Egg Yolk, Cornstarch, Sugar, C…" at bounding box center [1071, 478] width 474 height 177
click at [997, 507] on p "Cabbage, Roasted Garlic, Carrot, Egg (Egg White, Egg Yolk, Cornstarch, Sugar, C…" at bounding box center [1071, 478] width 474 height 177
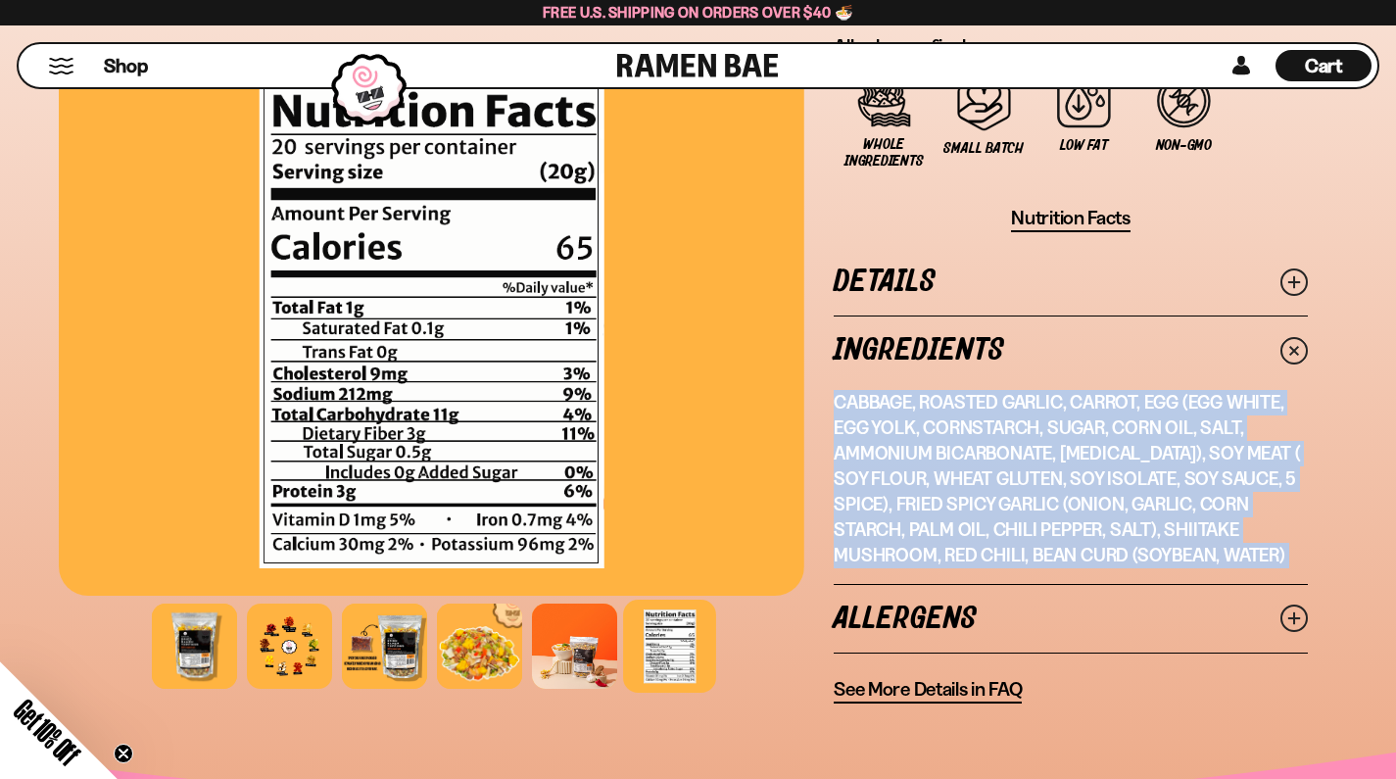
click at [997, 507] on p "Cabbage, Roasted Garlic, Carrot, Egg (Egg White, Egg Yolk, Cornstarch, Sugar, C…" at bounding box center [1071, 478] width 474 height 177
click at [992, 478] on p "Cabbage, Roasted Garlic, Carrot, Egg (Egg White, Egg Yolk, Cornstarch, Sugar, C…" at bounding box center [1071, 478] width 474 height 177
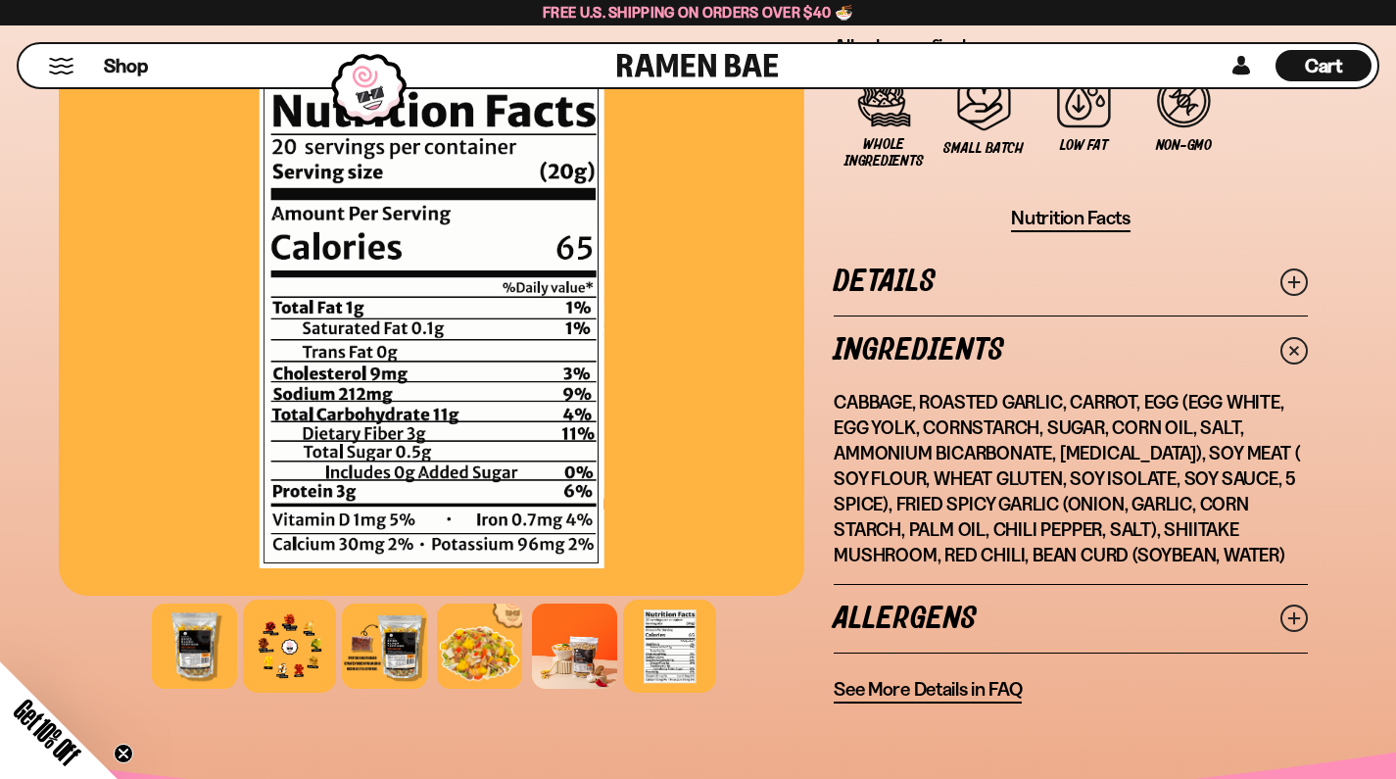
click at [299, 624] on div at bounding box center [289, 646] width 93 height 93
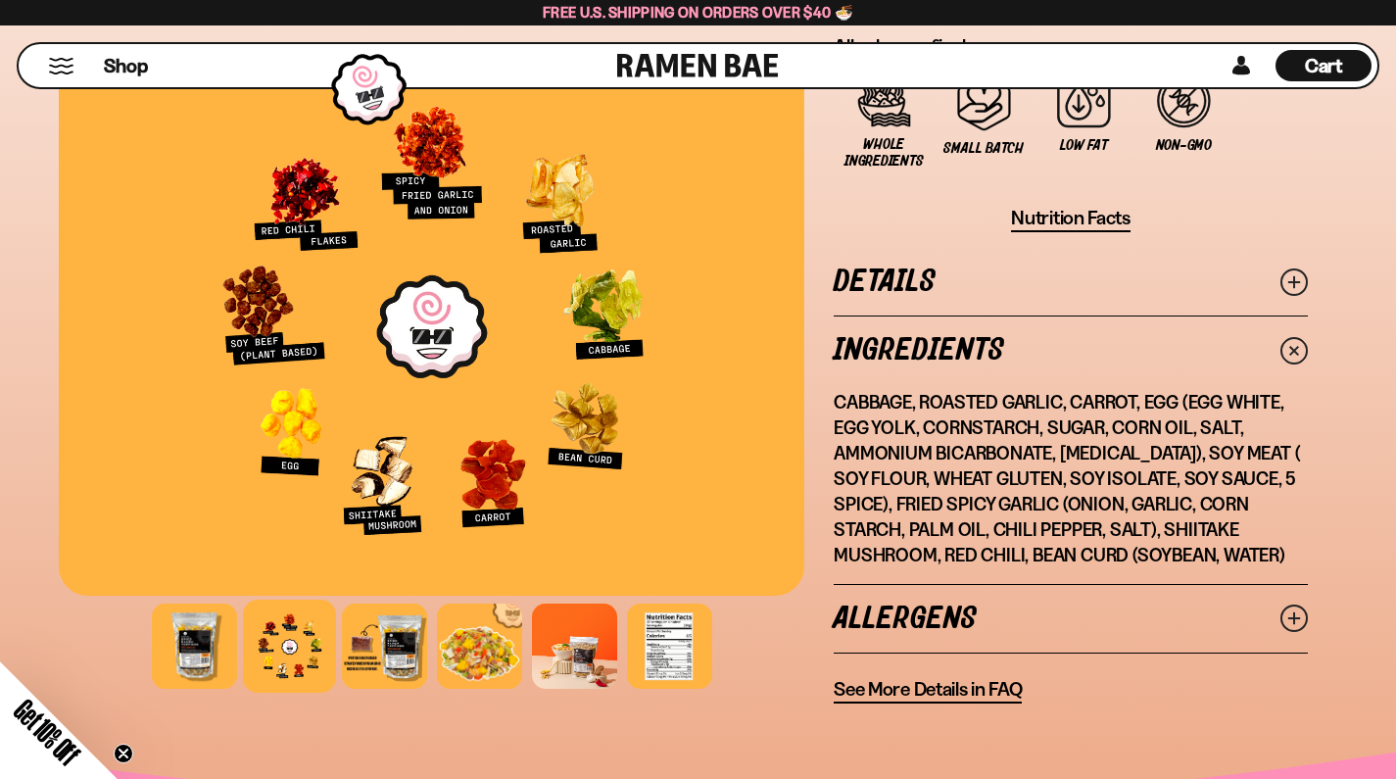
click at [885, 450] on p "Cabbage, Roasted Garlic, Carrot, Egg (Egg White, Egg Yolk, Cornstarch, Sugar, C…" at bounding box center [1071, 478] width 474 height 177
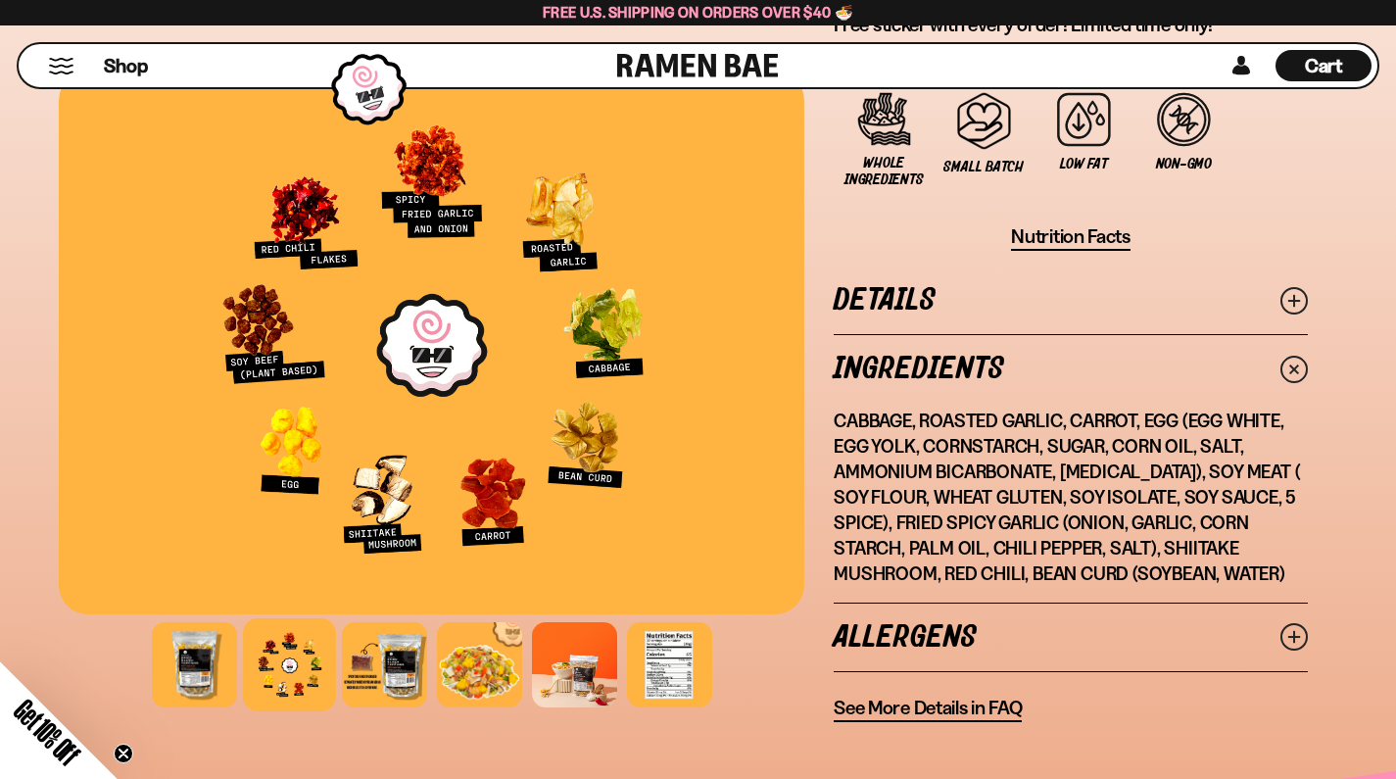
scroll to position [1718, 0]
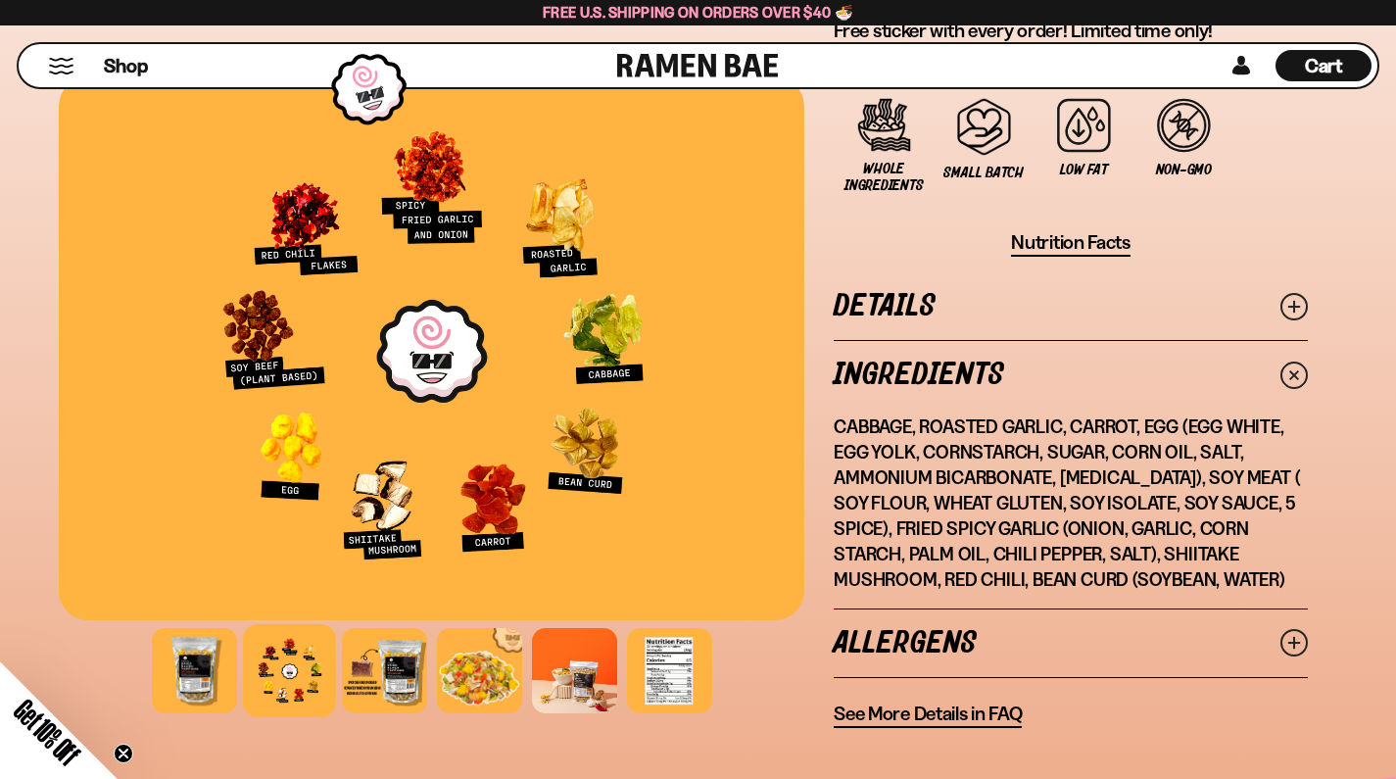
click at [1000, 551] on p "Cabbage, Roasted Garlic, Carrot, Egg (Egg White, Egg Yolk, Cornstarch, Sugar, C…" at bounding box center [1071, 502] width 474 height 177
click at [1001, 551] on p "Cabbage, Roasted Garlic, Carrot, Egg (Egg White, Egg Yolk, Cornstarch, Sugar, C…" at bounding box center [1071, 502] width 474 height 177
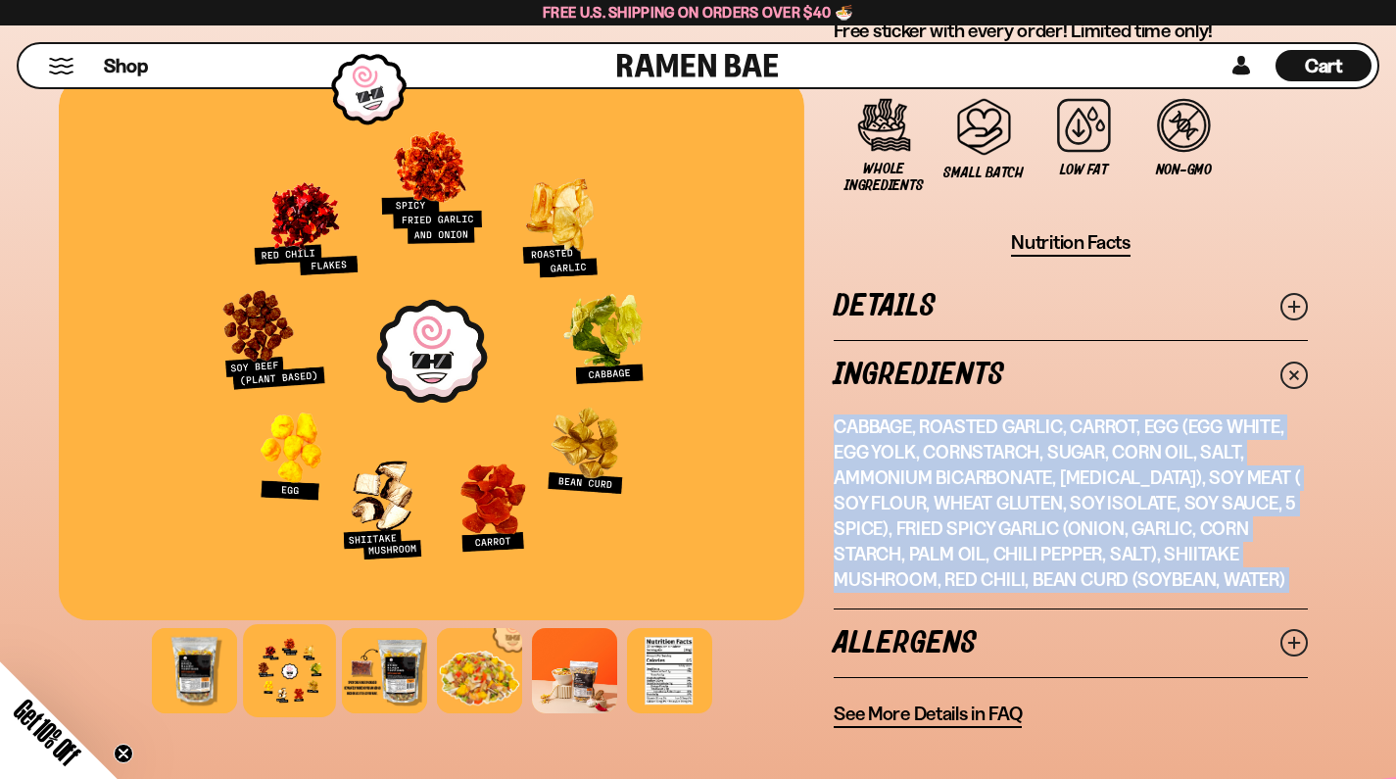
click at [1001, 551] on p "Cabbage, Roasted Garlic, Carrot, Egg (Egg White, Egg Yolk, Cornstarch, Sugar, C…" at bounding box center [1071, 502] width 474 height 177
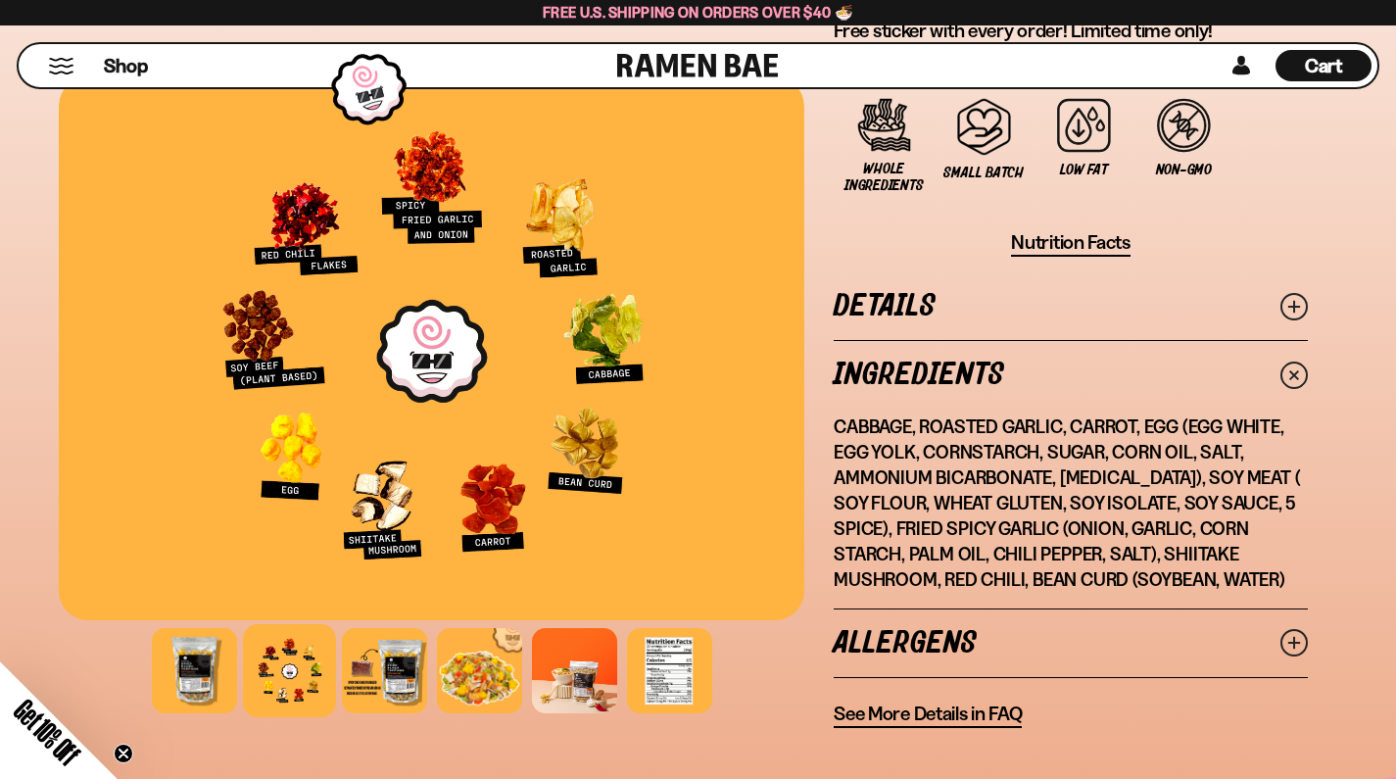
click at [999, 544] on p "Cabbage, Roasted Garlic, Carrot, Egg (Egg White, Egg Yolk, Cornstarch, Sugar, C…" at bounding box center [1071, 502] width 474 height 177
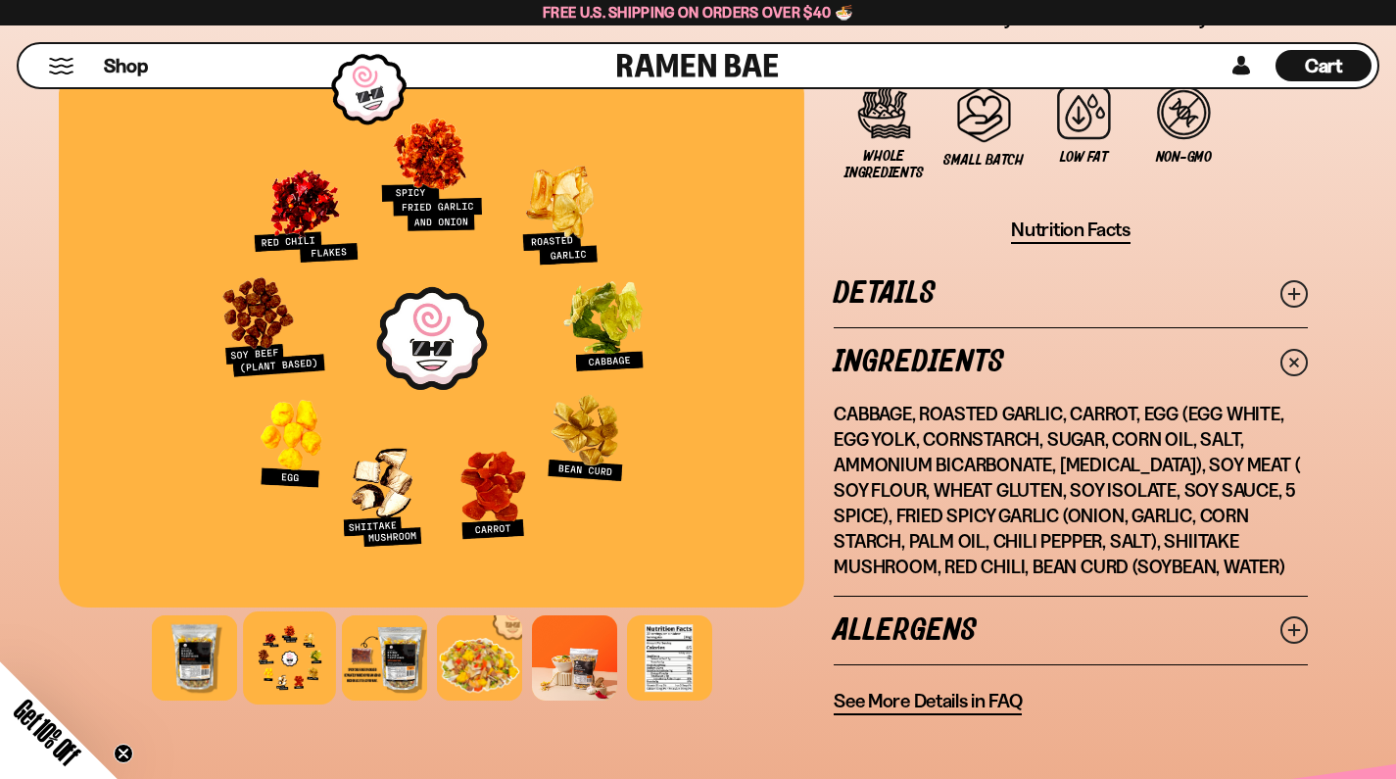
scroll to position [1733, 0]
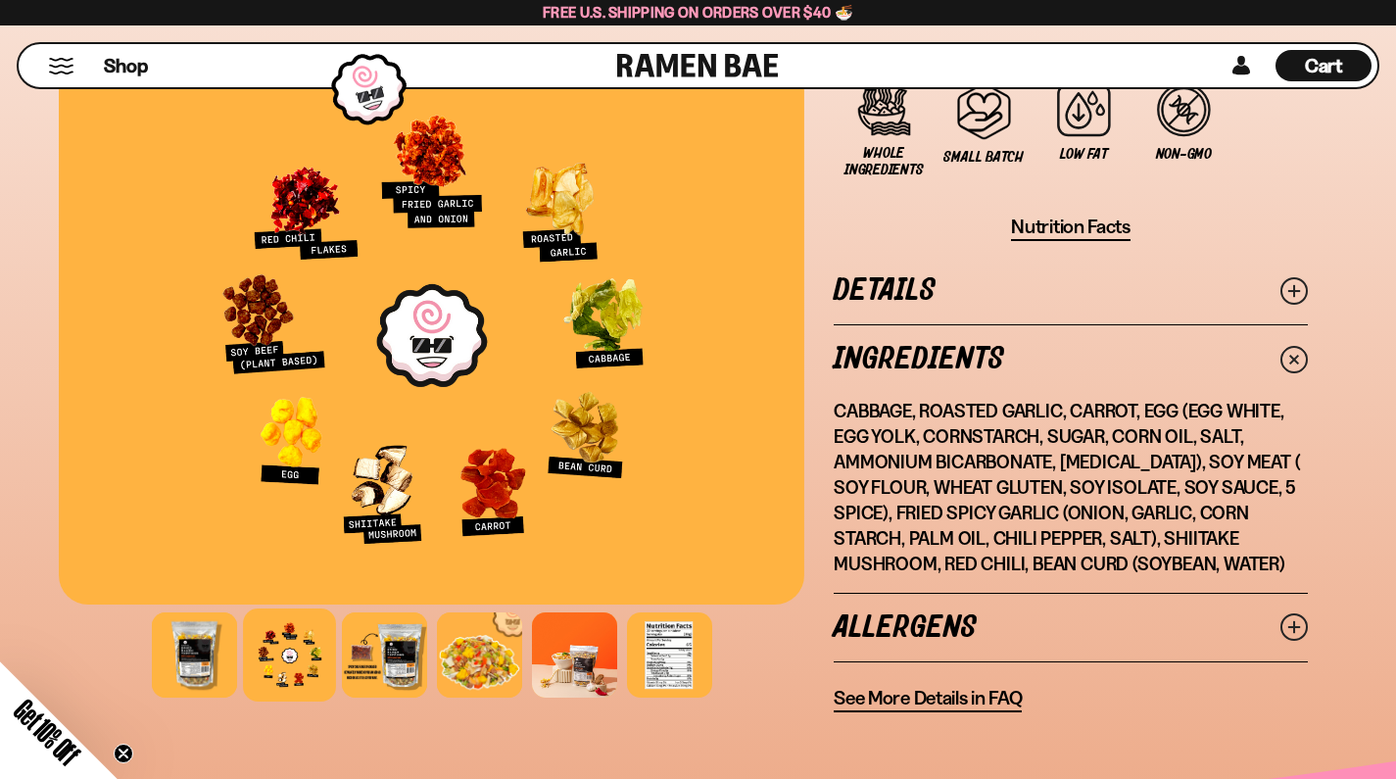
click at [1271, 267] on link "Details" at bounding box center [1071, 291] width 474 height 68
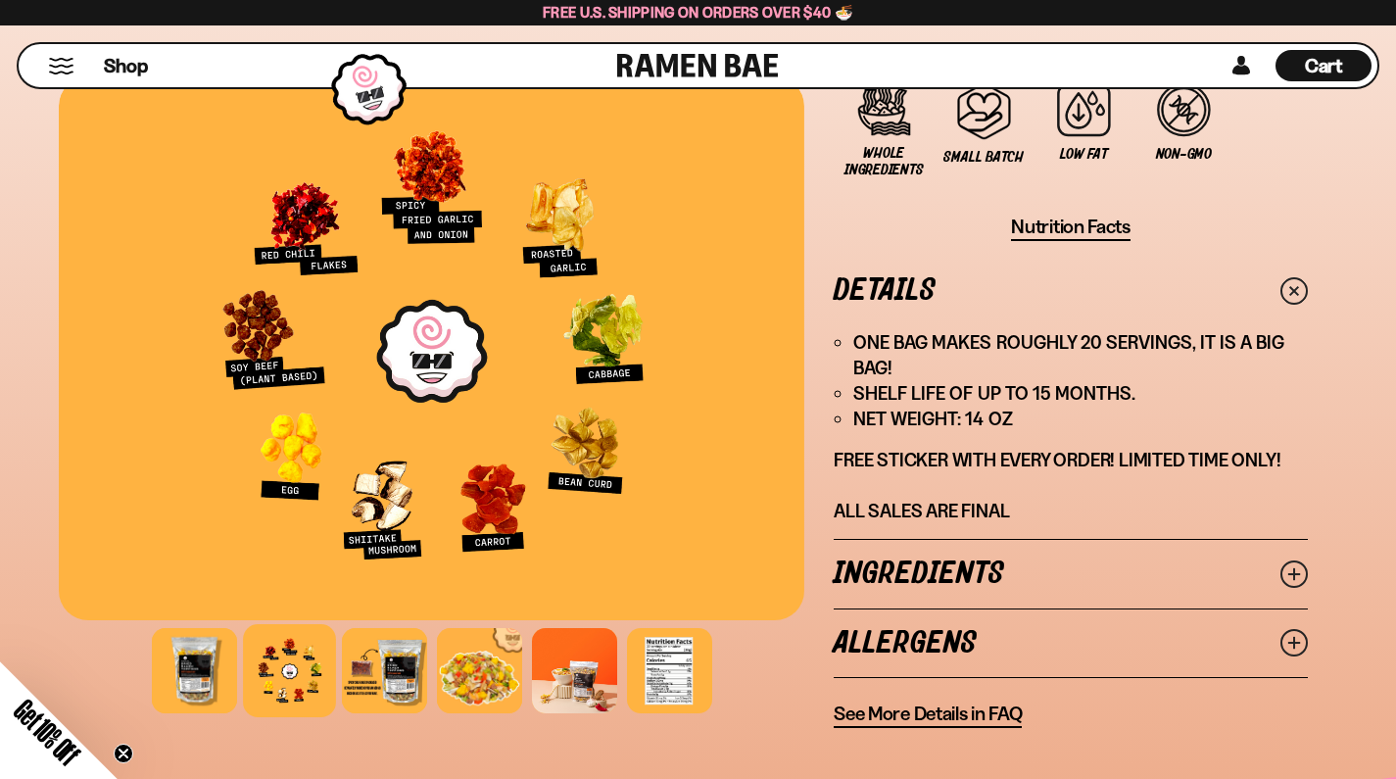
click at [1046, 356] on li "ONE BAG MAKES ROUGHLY 20 SERVINGS, IT IS A BIG BAG!" at bounding box center [1080, 355] width 455 height 51
click at [1001, 617] on link "Allergens" at bounding box center [1071, 643] width 474 height 68
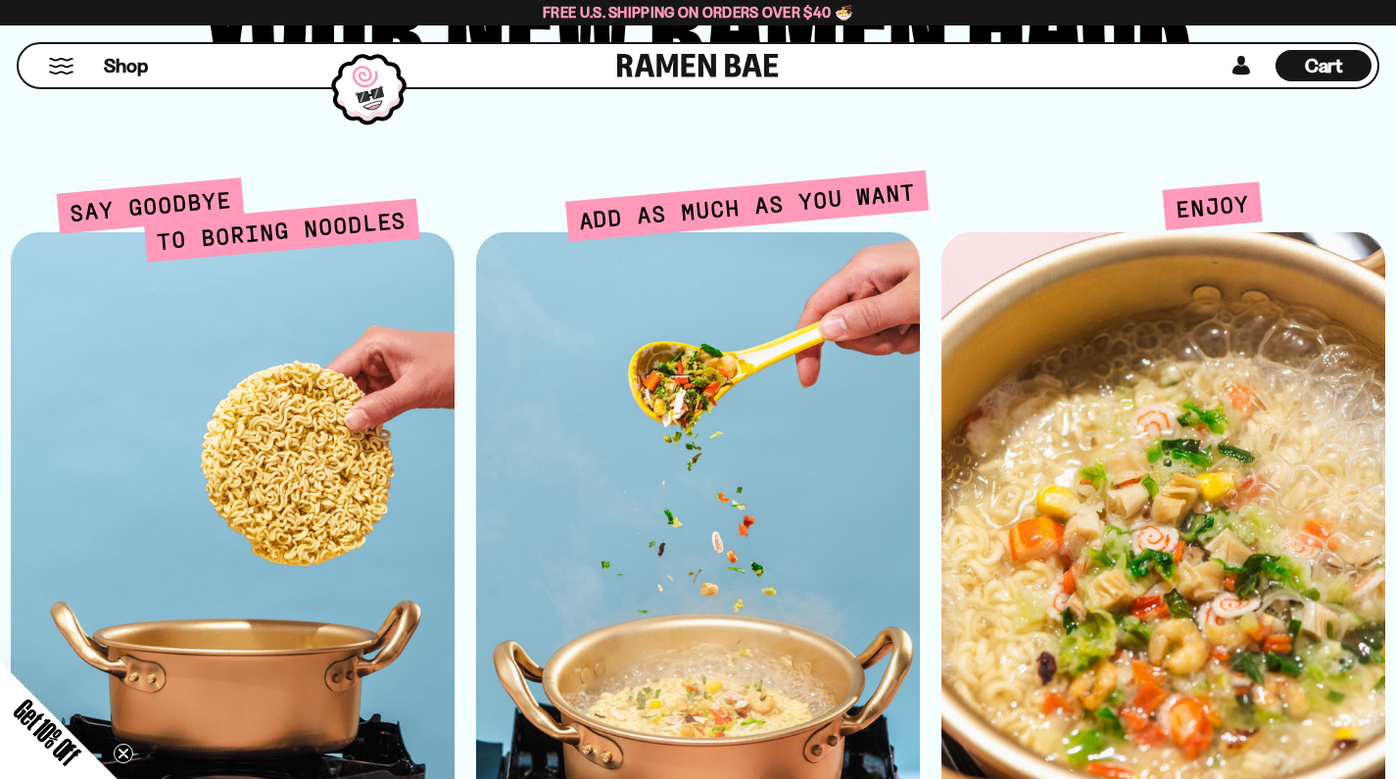
scroll to position [4835, 0]
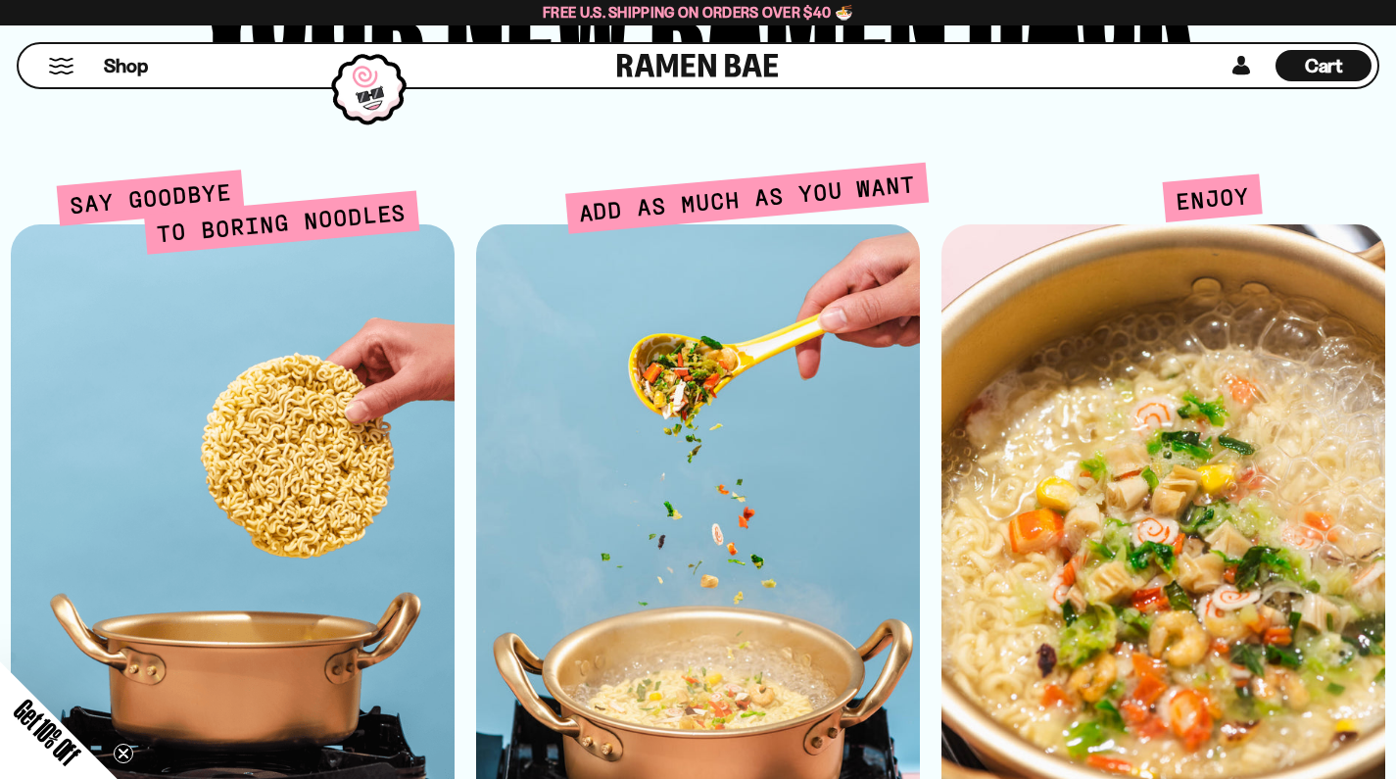
click at [947, 170] on div "Enjoy" at bounding box center [1163, 503] width 465 height 666
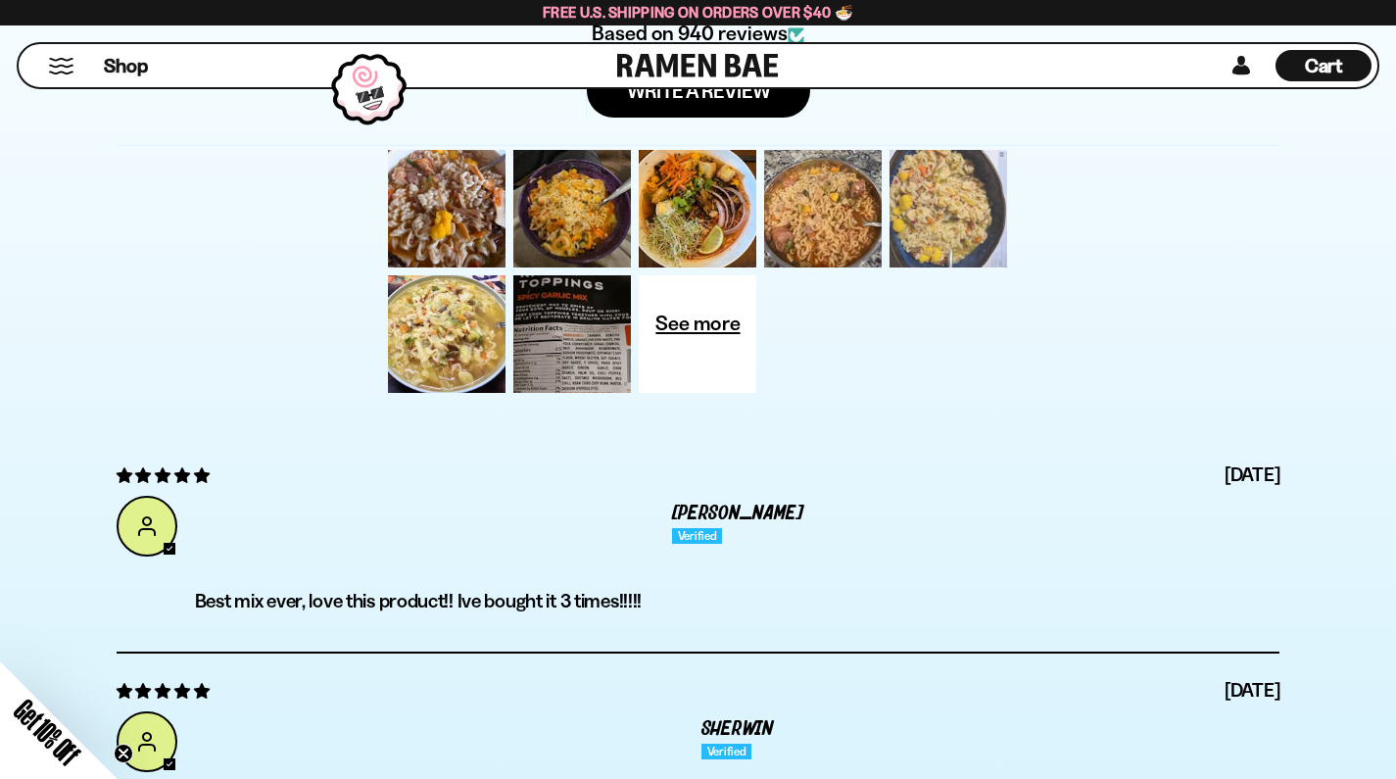
scroll to position [6813, 0]
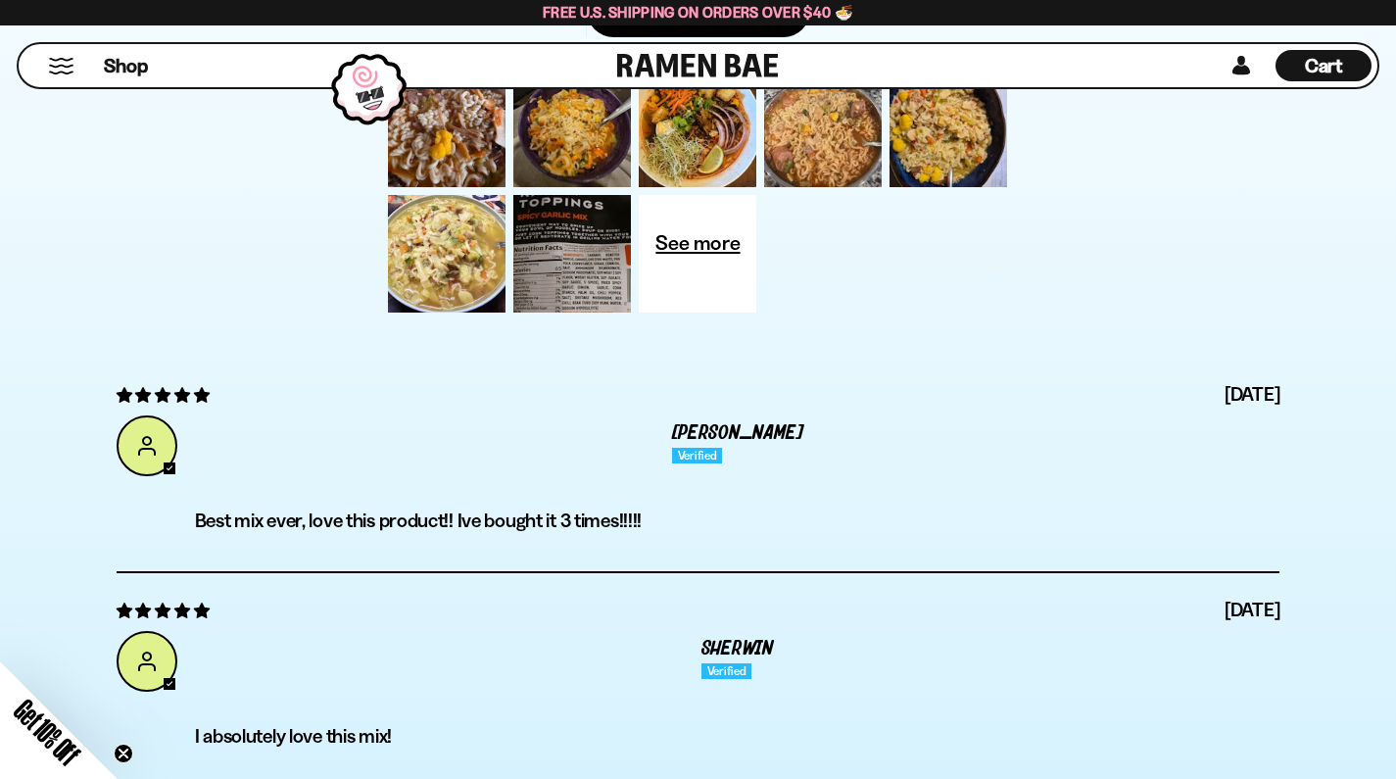
click at [627, 462] on div "08/30/2025 Sheila B. Best mix ever, love this product!! Ive bought it 3 times!!…" at bounding box center [698, 466] width 1163 height 216
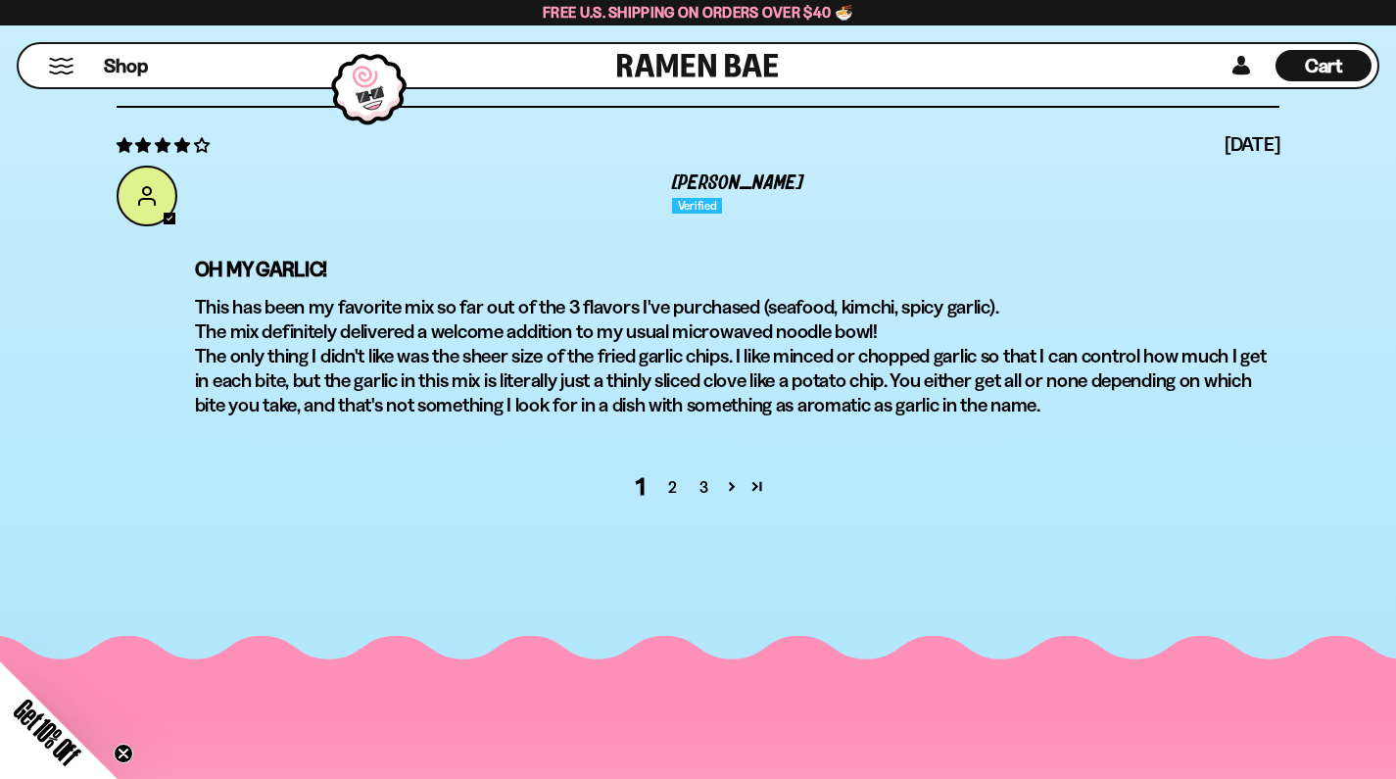
scroll to position [7957, 0]
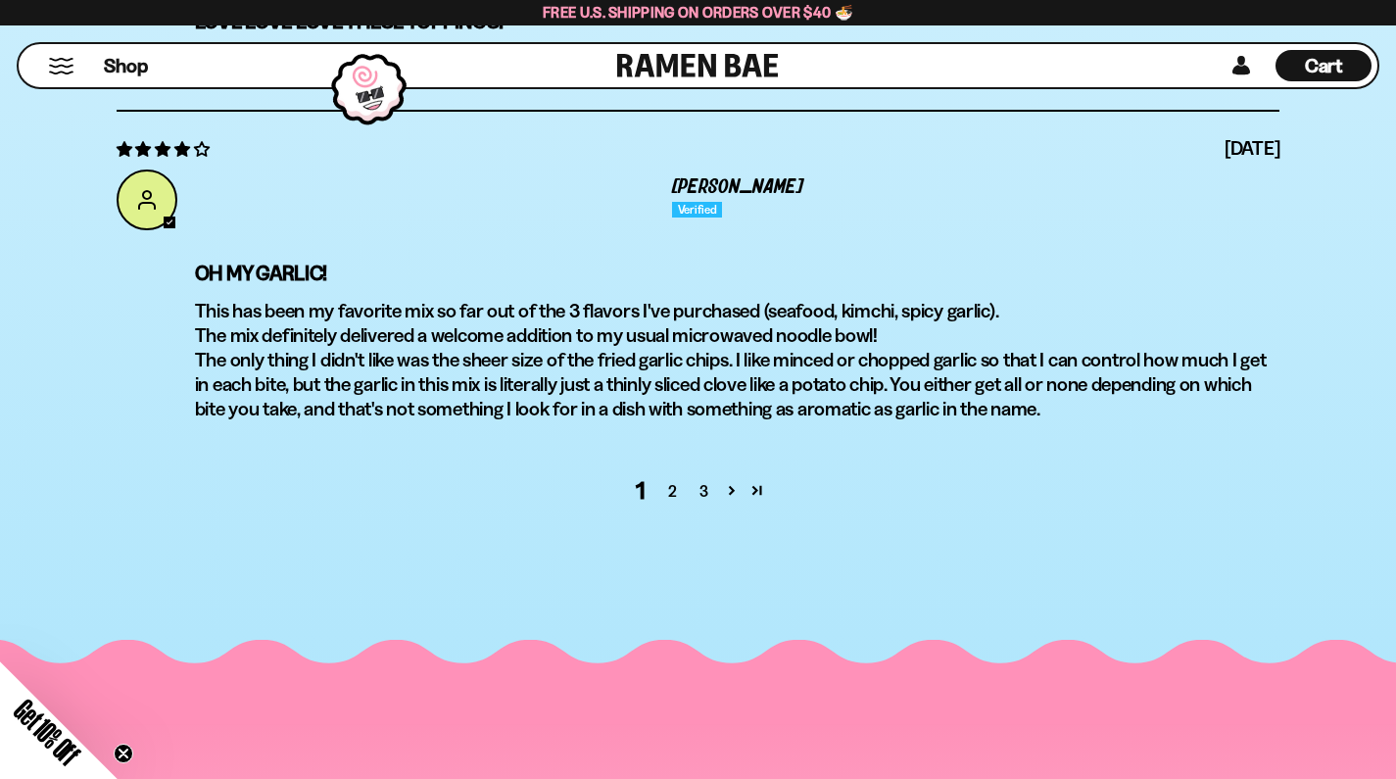
click at [602, 345] on p "This has been my favorite mix so far out of the 3 flavors I've purchased (seafo…" at bounding box center [737, 360] width 1085 height 122
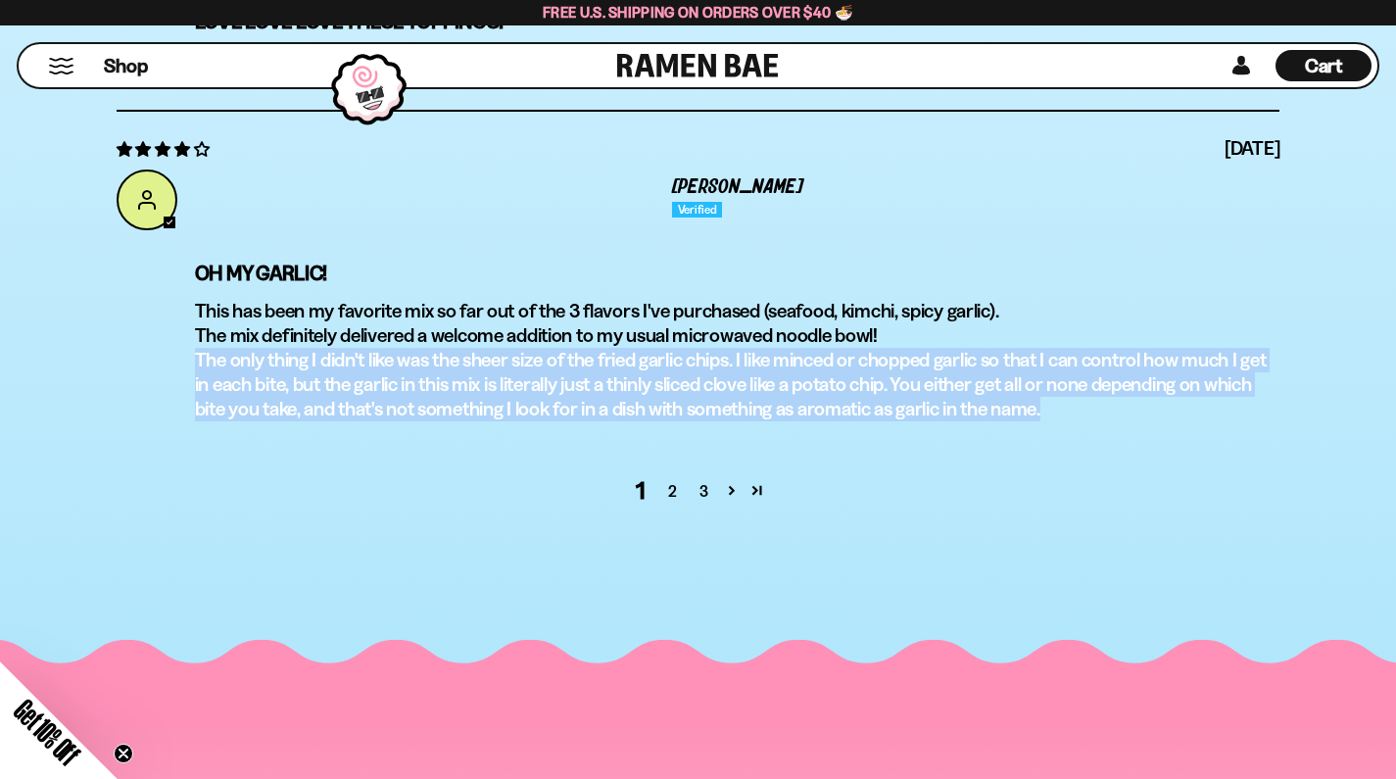
click at [602, 345] on p "This has been my favorite mix so far out of the 3 flavors I've purchased (seafo…" at bounding box center [737, 360] width 1085 height 122
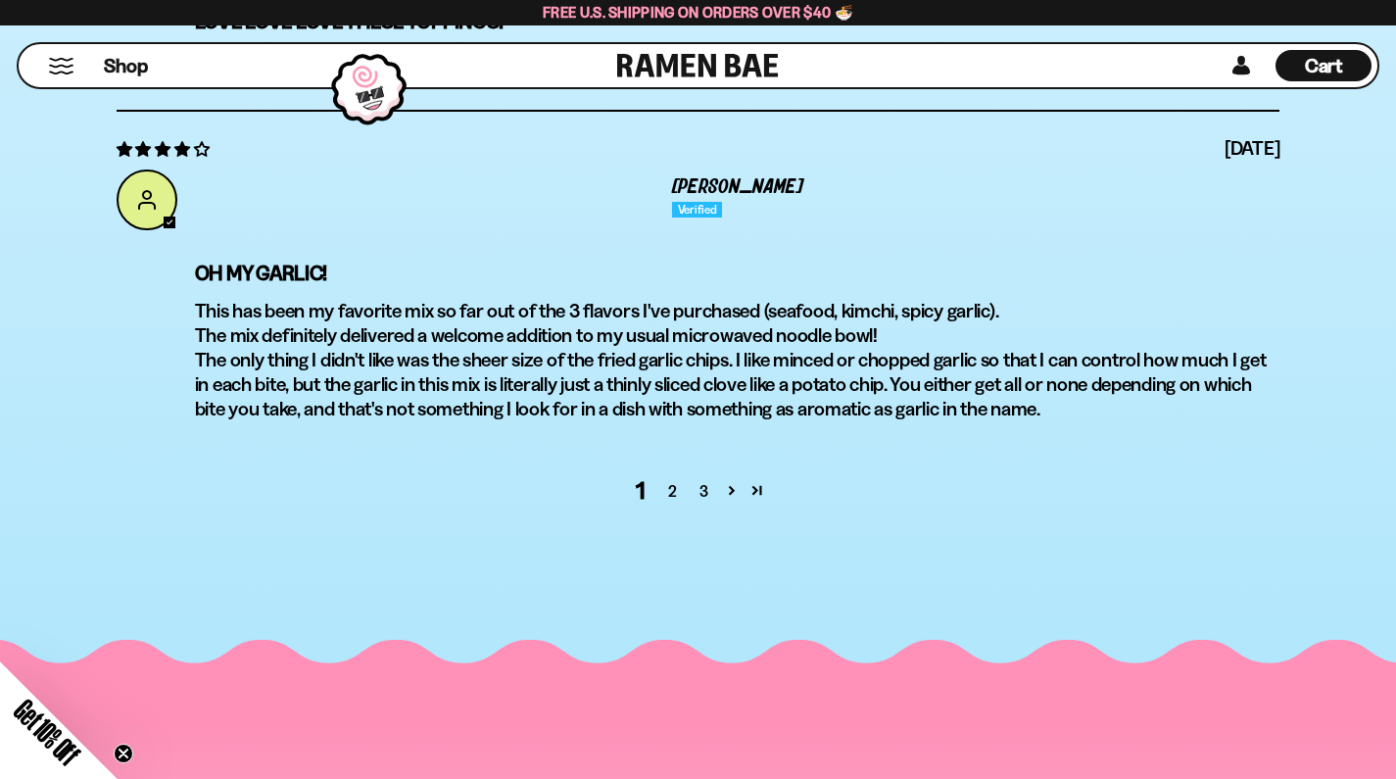
click at [590, 331] on p "This has been my favorite mix so far out of the 3 flavors I've purchased (seafo…" at bounding box center [737, 360] width 1085 height 122
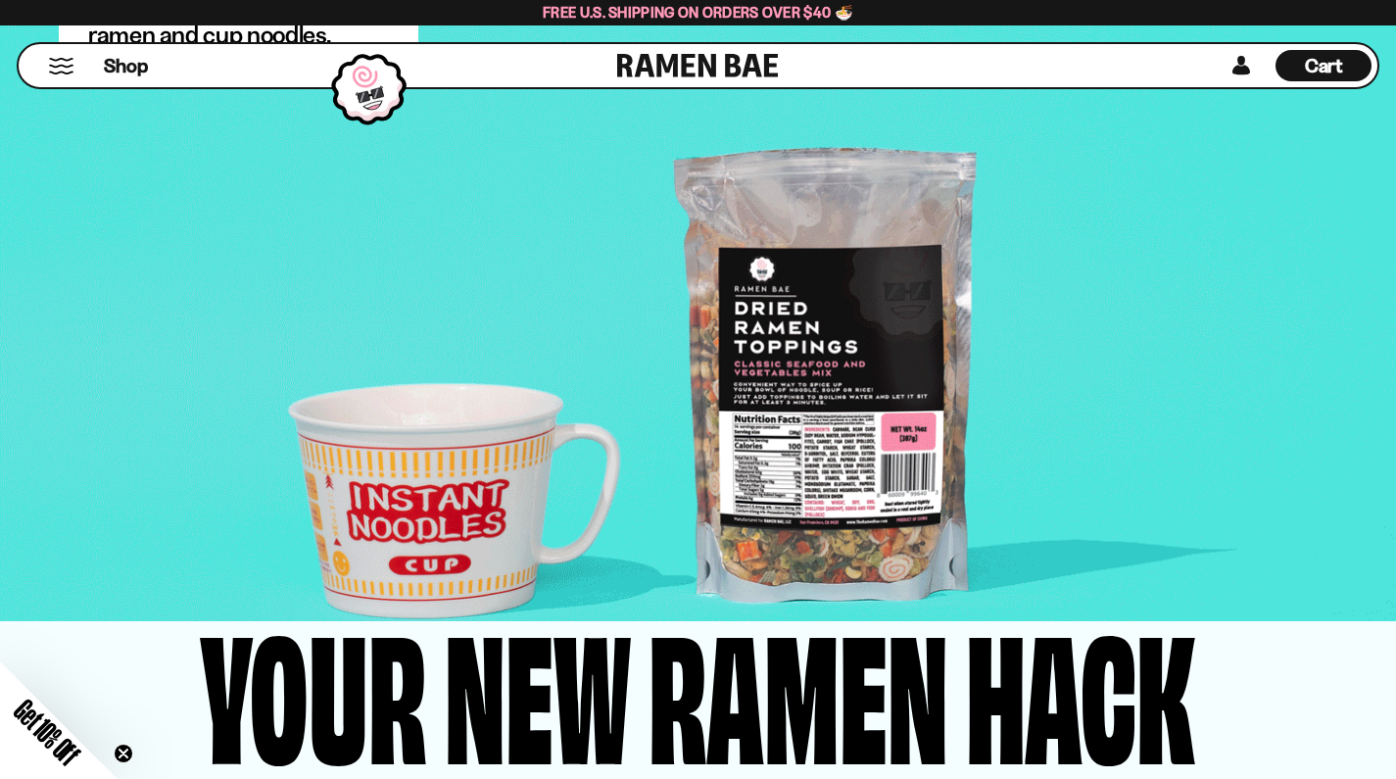
scroll to position [4148, 0]
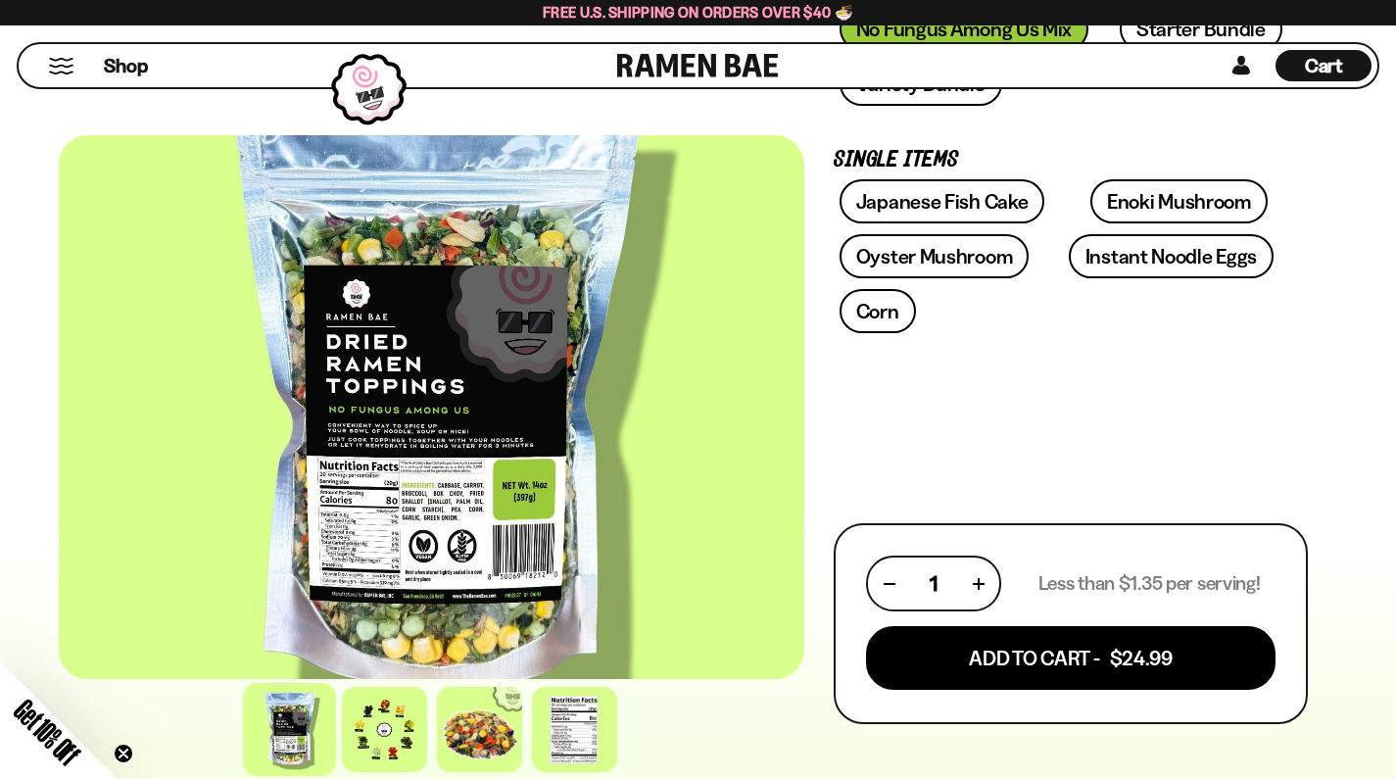
scroll to position [656, 0]
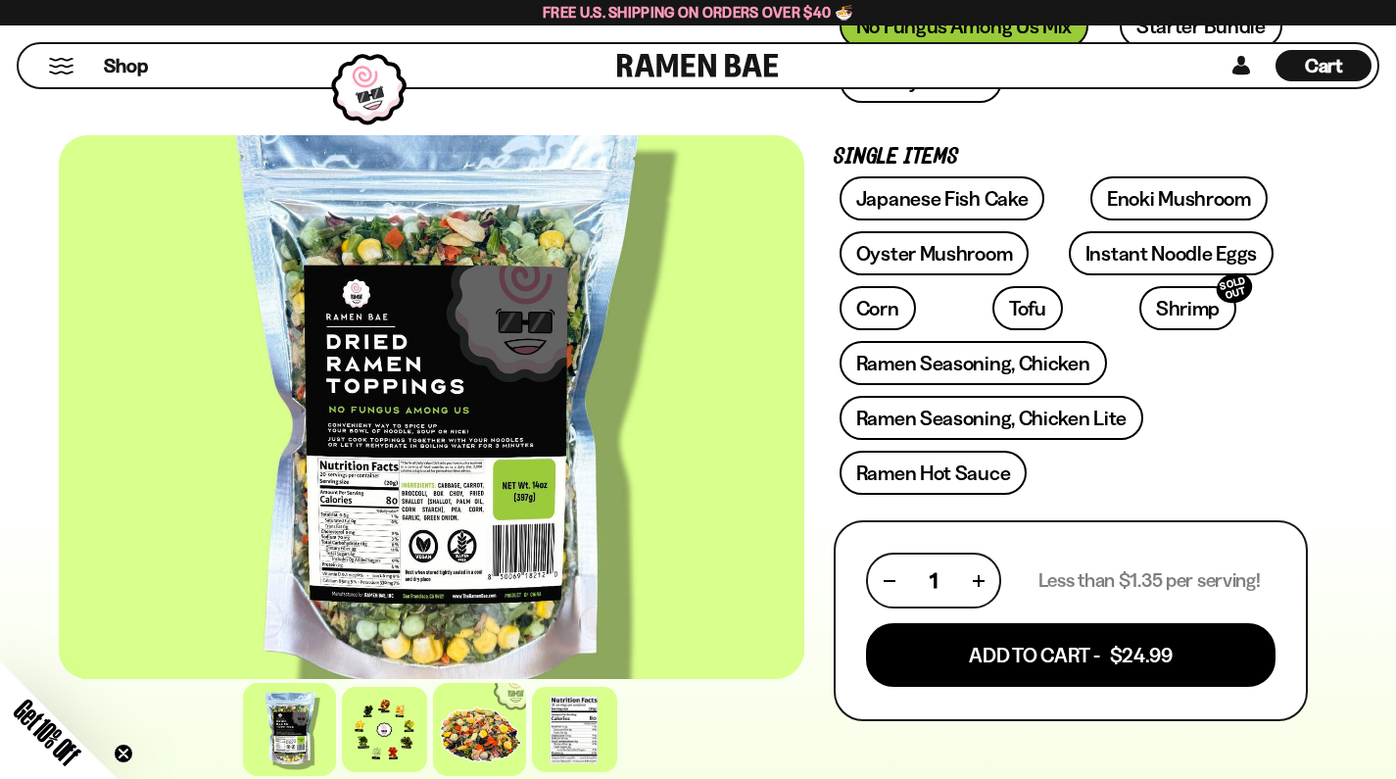
click at [497, 718] on div at bounding box center [479, 729] width 93 height 93
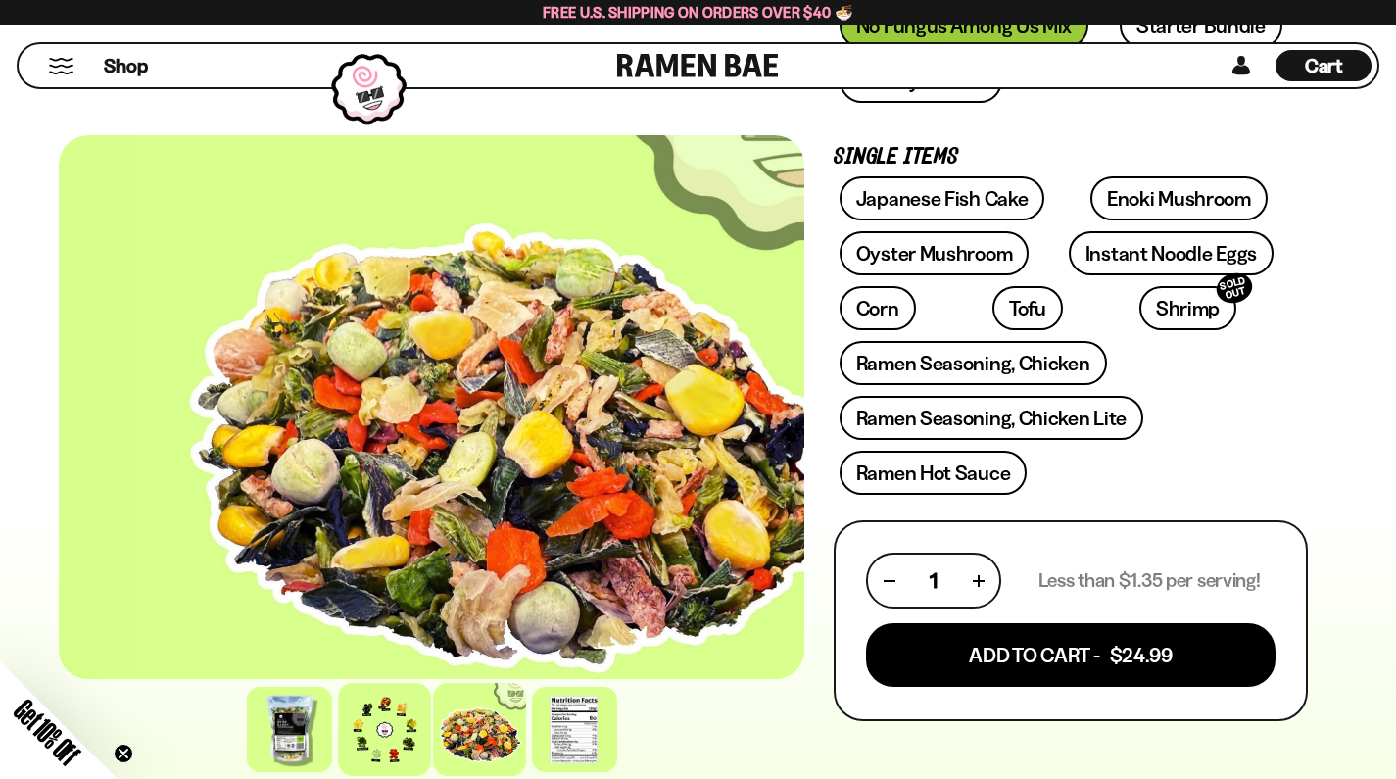
click at [393, 732] on div at bounding box center [384, 729] width 93 height 93
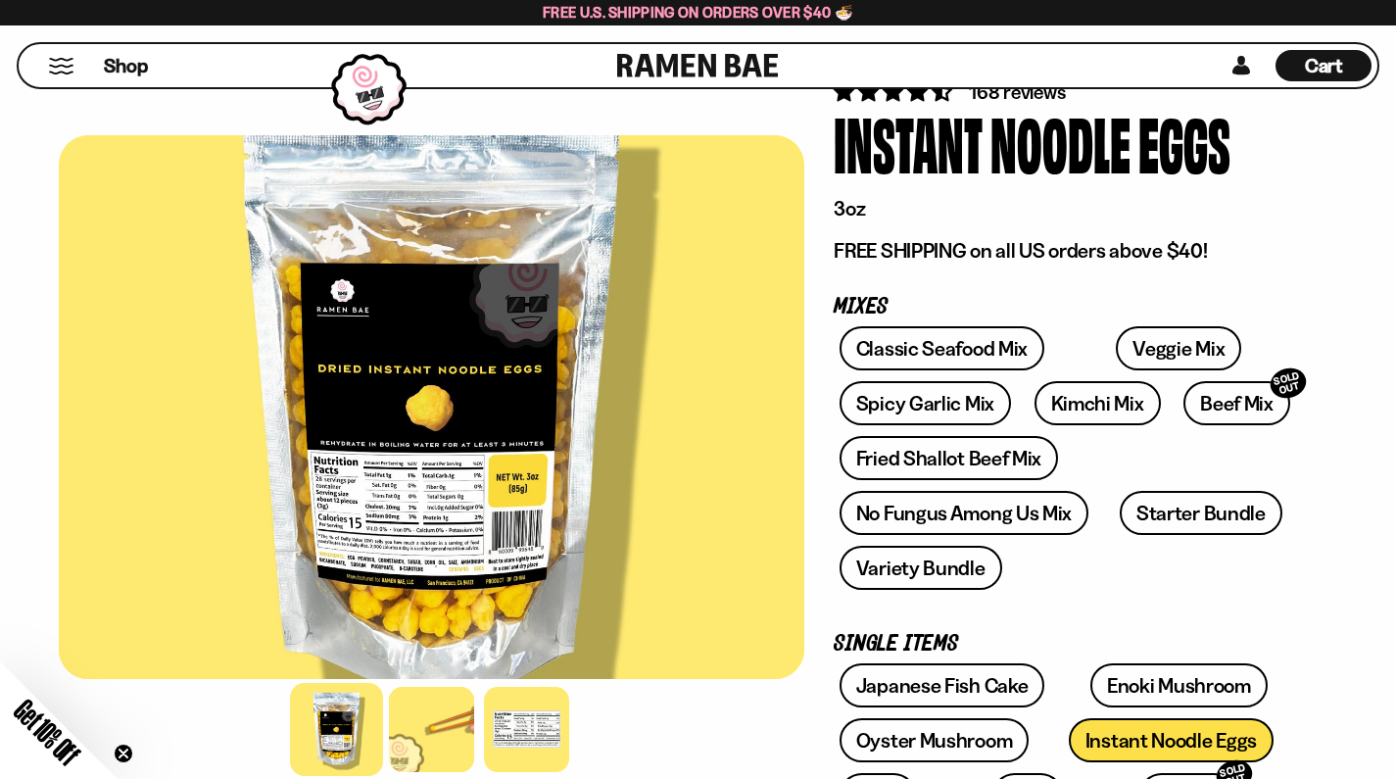
scroll to position [485, 0]
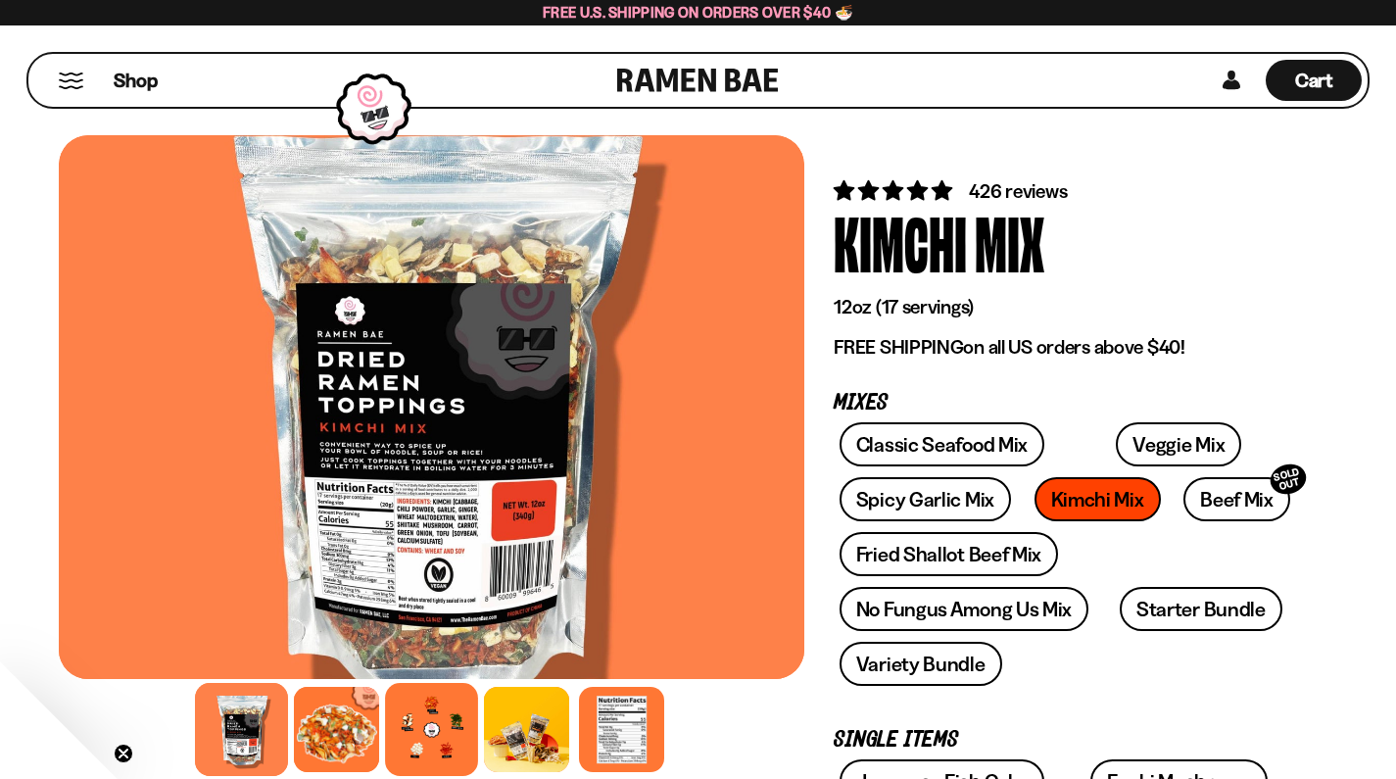
click at [471, 708] on div at bounding box center [431, 729] width 93 height 93
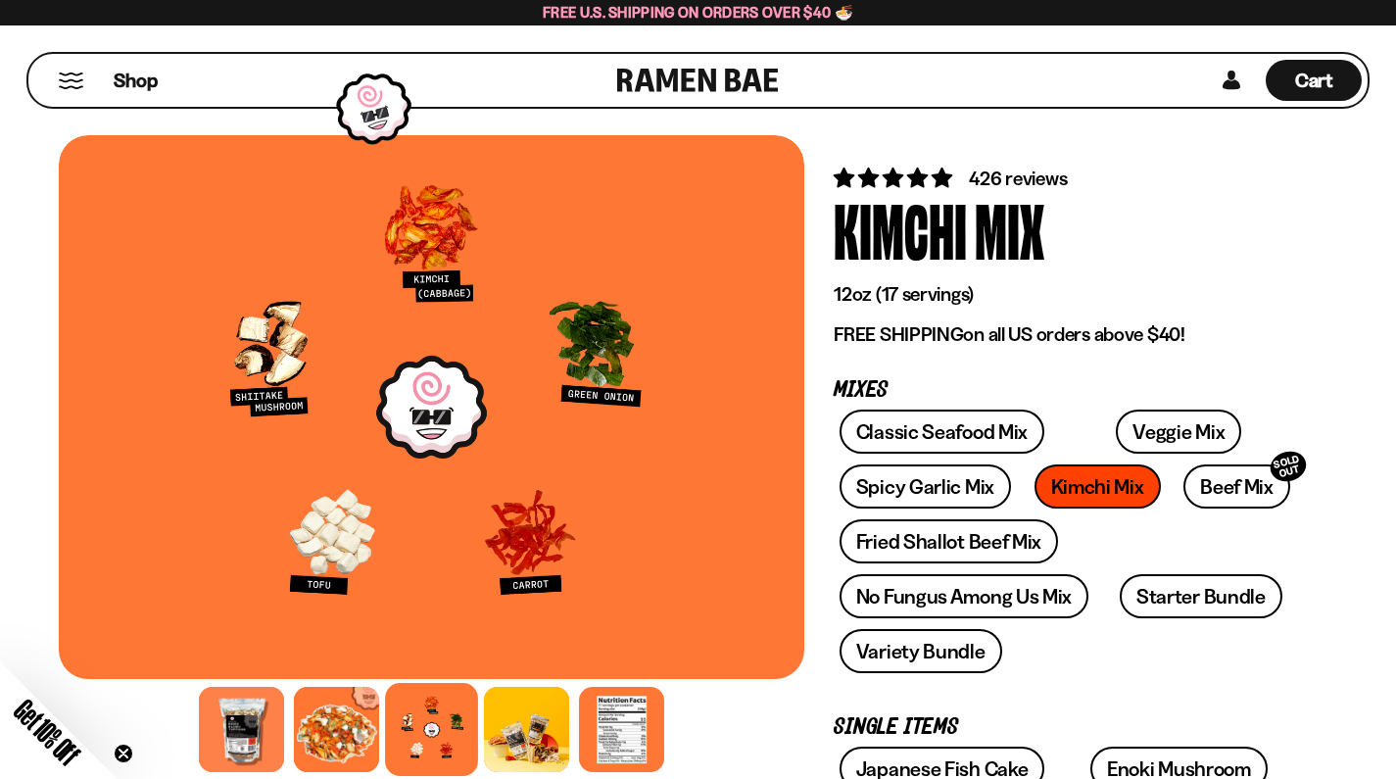
scroll to position [14, 0]
